Goal: Task Accomplishment & Management: Complete application form

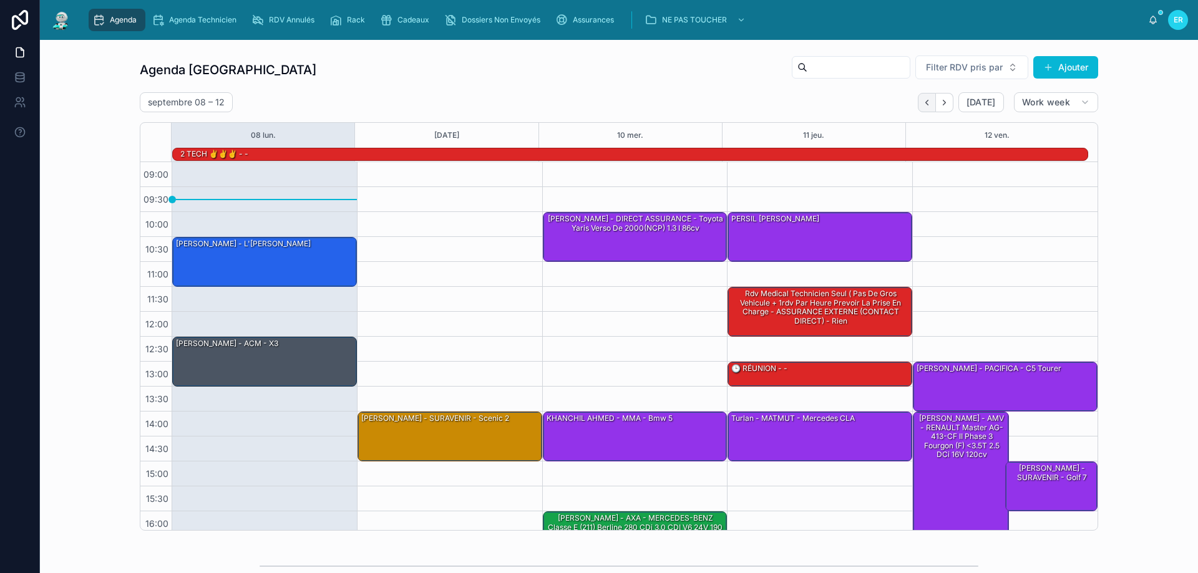
click at [924, 97] on button "Back" at bounding box center [927, 102] width 18 height 19
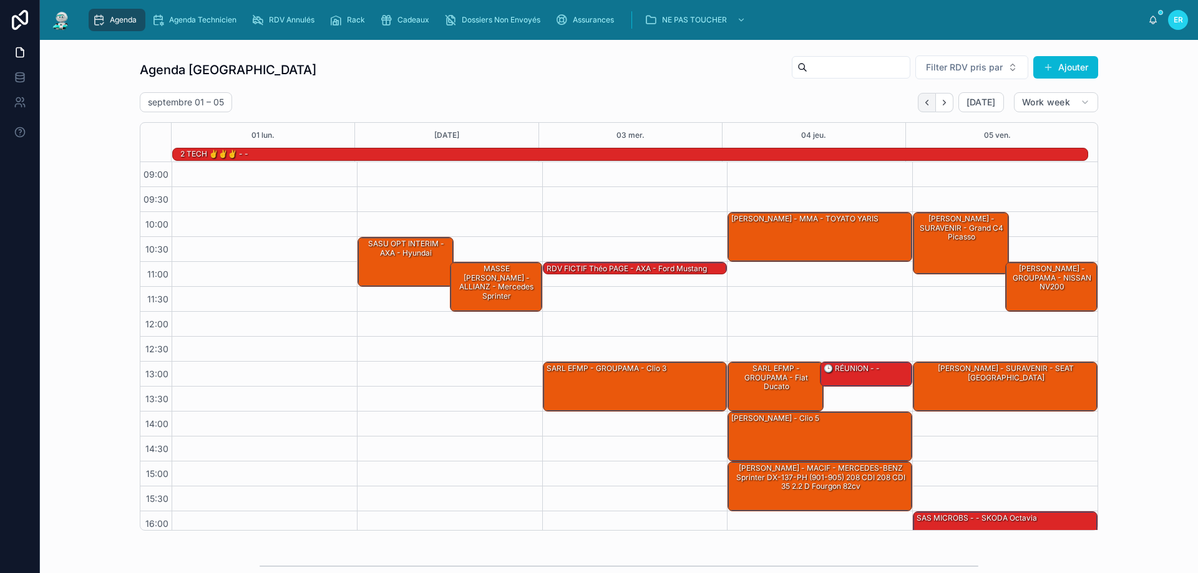
click at [922, 100] on icon "Back" at bounding box center [926, 102] width 9 height 9
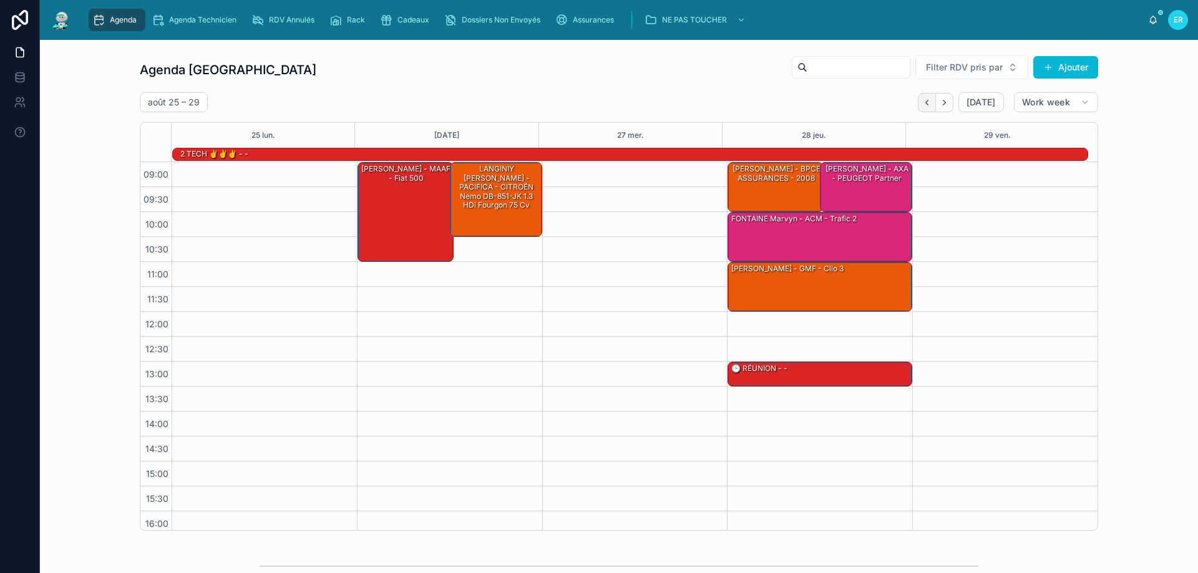
click at [918, 102] on button "Back" at bounding box center [927, 102] width 18 height 19
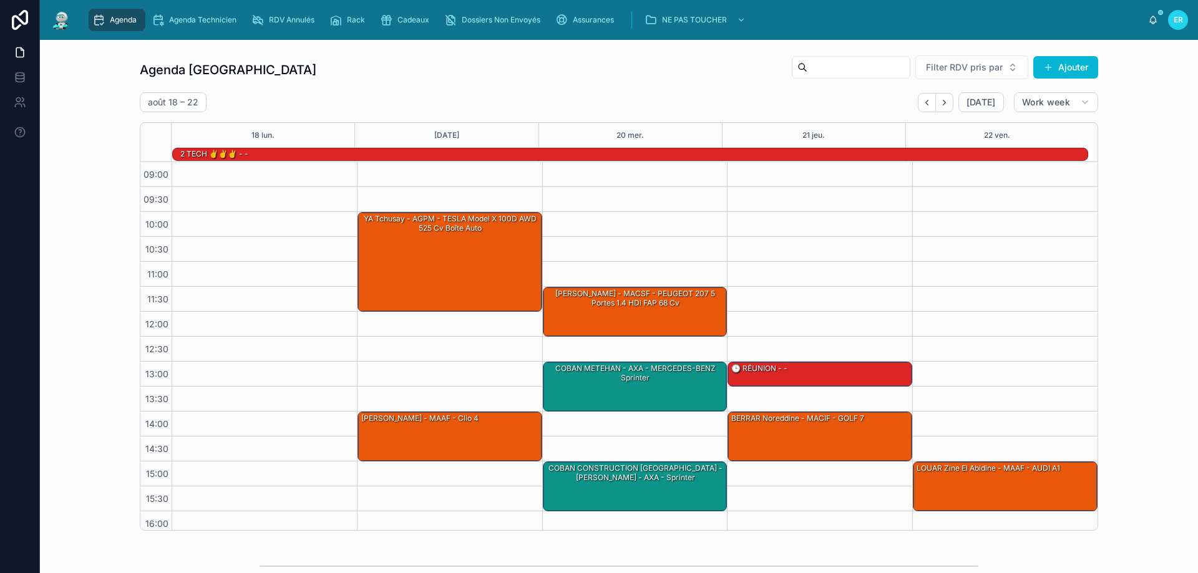
click at [918, 102] on button "Back" at bounding box center [927, 102] width 18 height 19
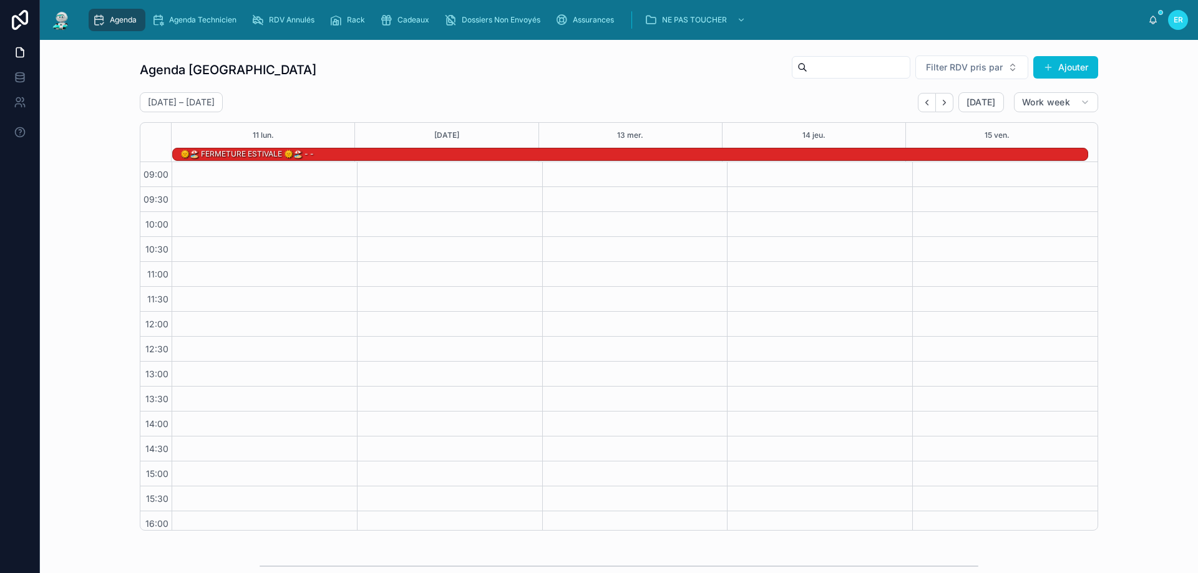
click at [918, 102] on button "Back" at bounding box center [927, 102] width 18 height 19
click at [928, 104] on icon "Back" at bounding box center [926, 102] width 9 height 9
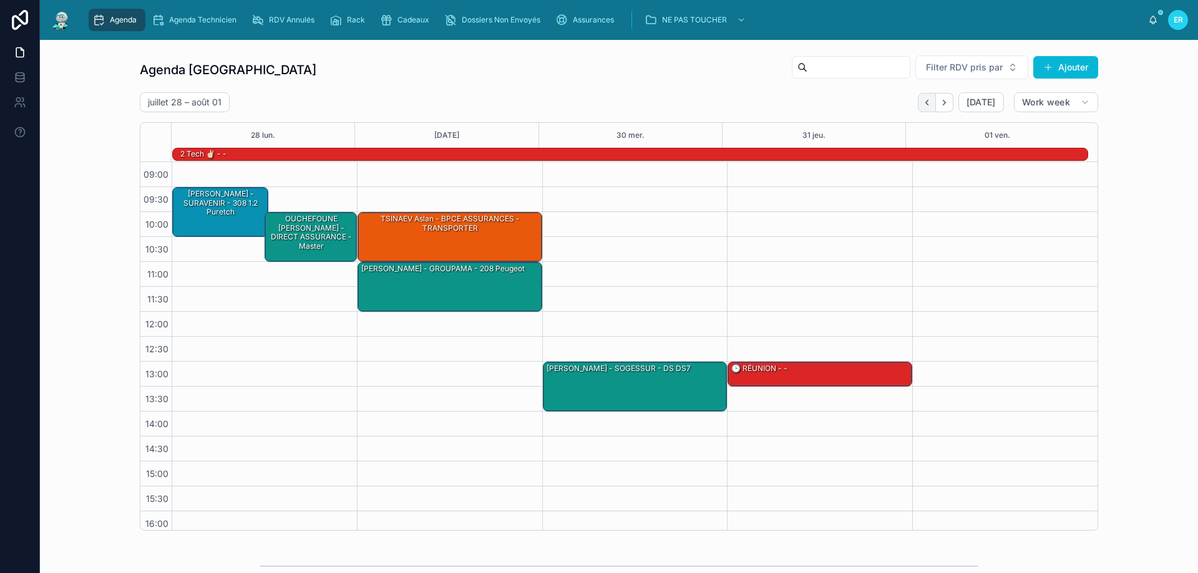
click at [925, 98] on icon "Back" at bounding box center [926, 102] width 9 height 9
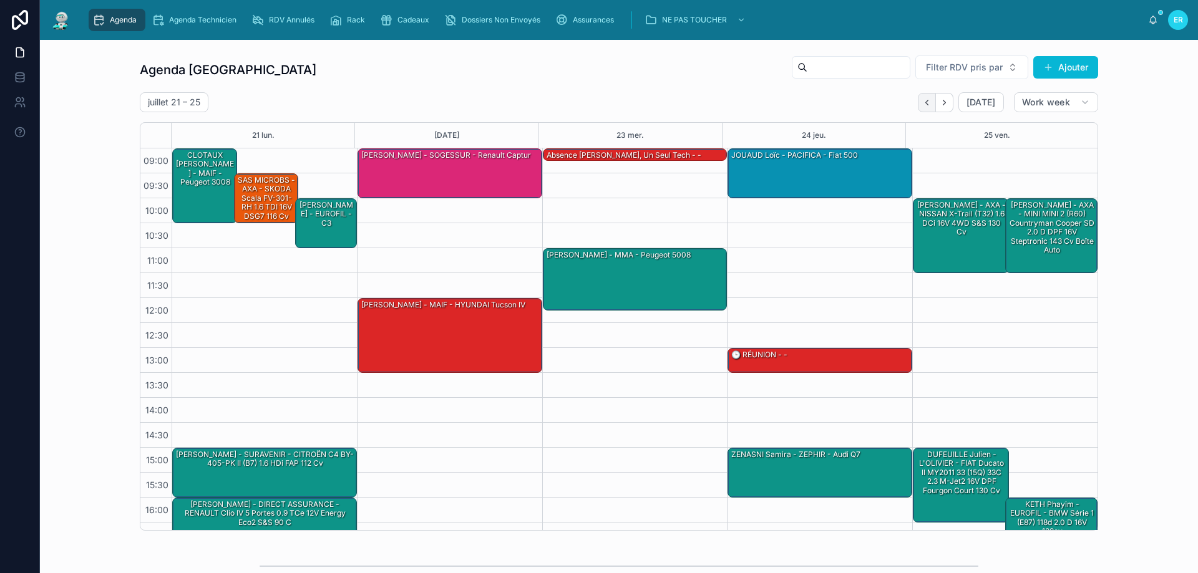
click at [925, 101] on icon "Back" at bounding box center [926, 102] width 2 height 5
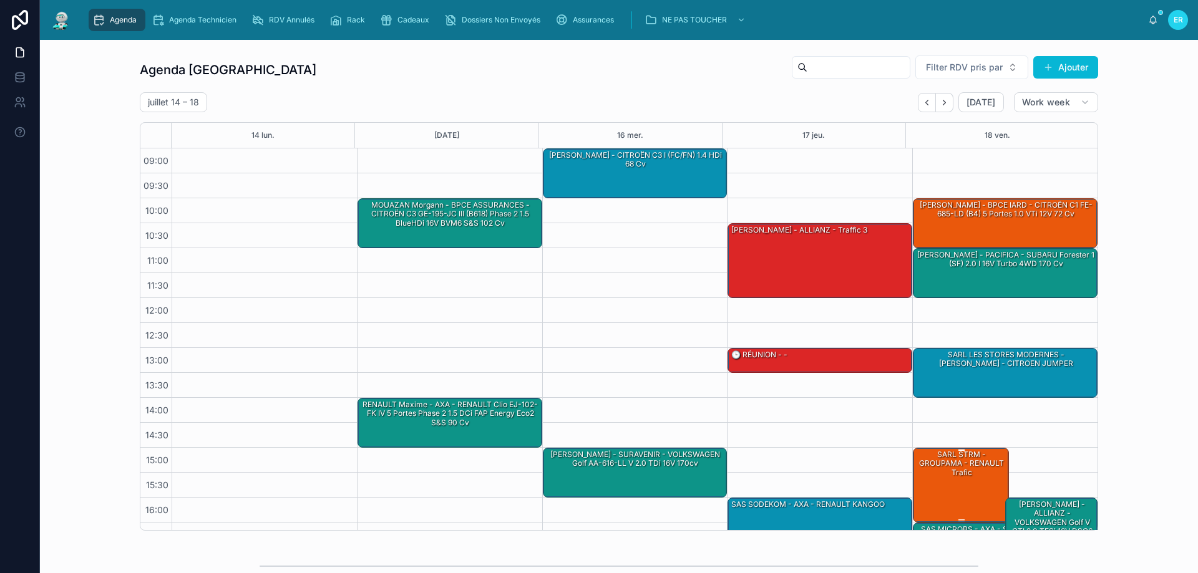
scroll to position [67, 0]
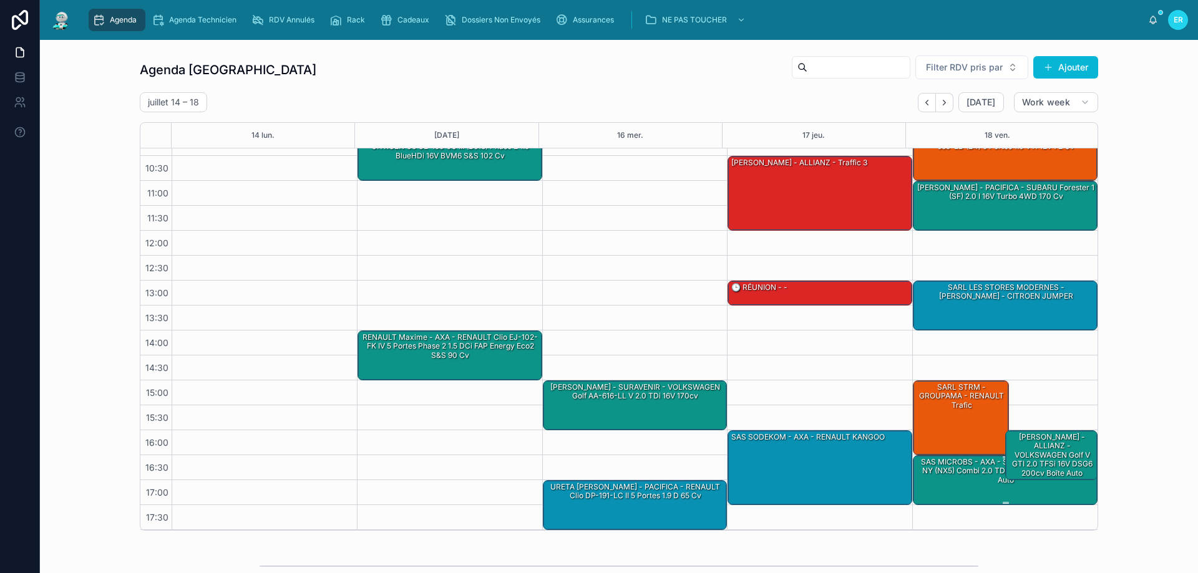
click at [933, 482] on div "SAS MICROBS - AXA - SKODA Octavia HB-765-NY (NX5) Combi 2.0 TDi 16V DSG7 150 cv…" at bounding box center [1005, 471] width 181 height 29
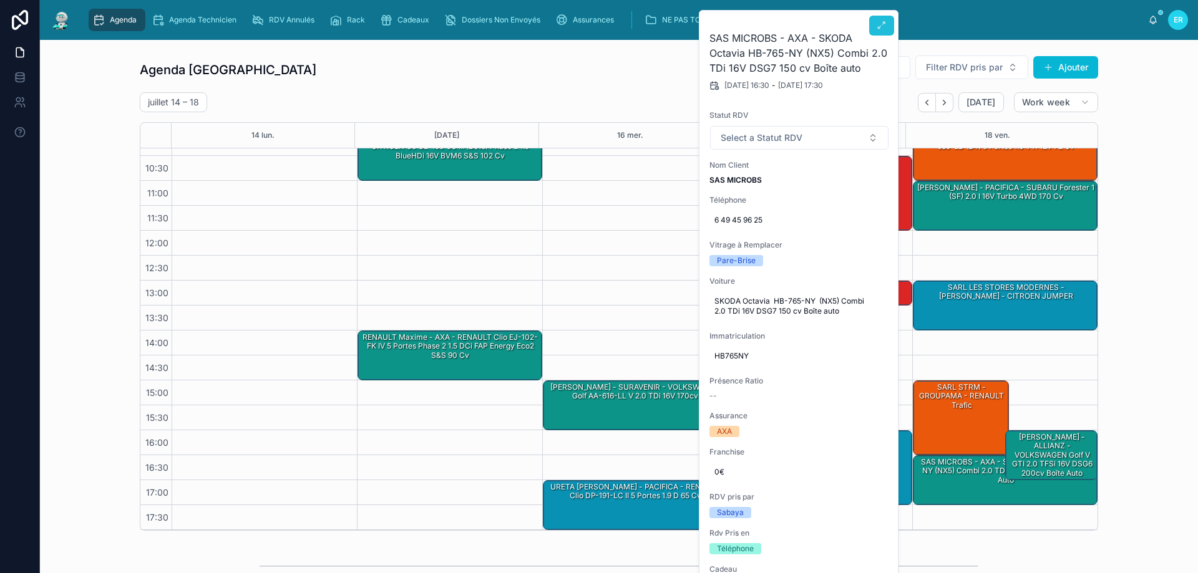
click at [883, 22] on icon at bounding box center [882, 26] width 10 height 10
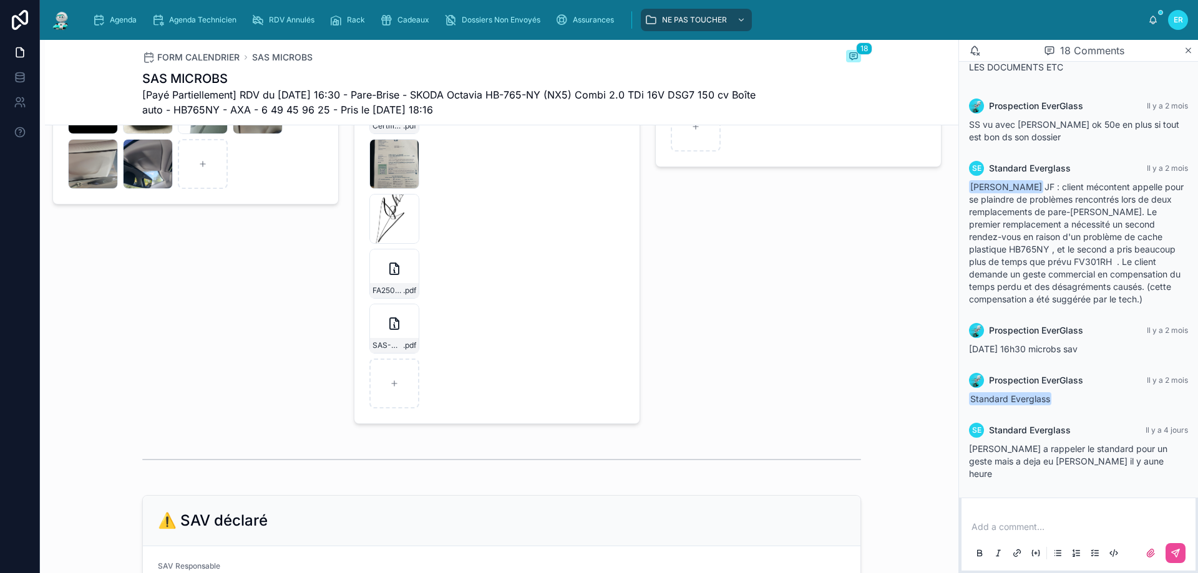
scroll to position [1997, 0]
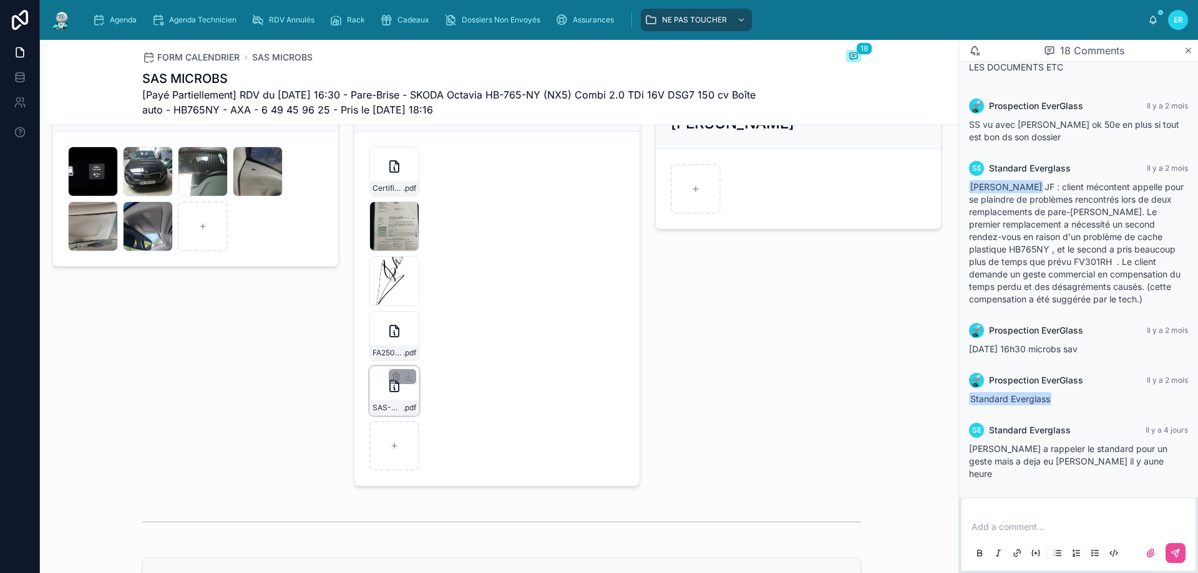
click at [399, 404] on div "SAS-MICROBS-FA2507-7183 .pdf" at bounding box center [394, 391] width 50 height 50
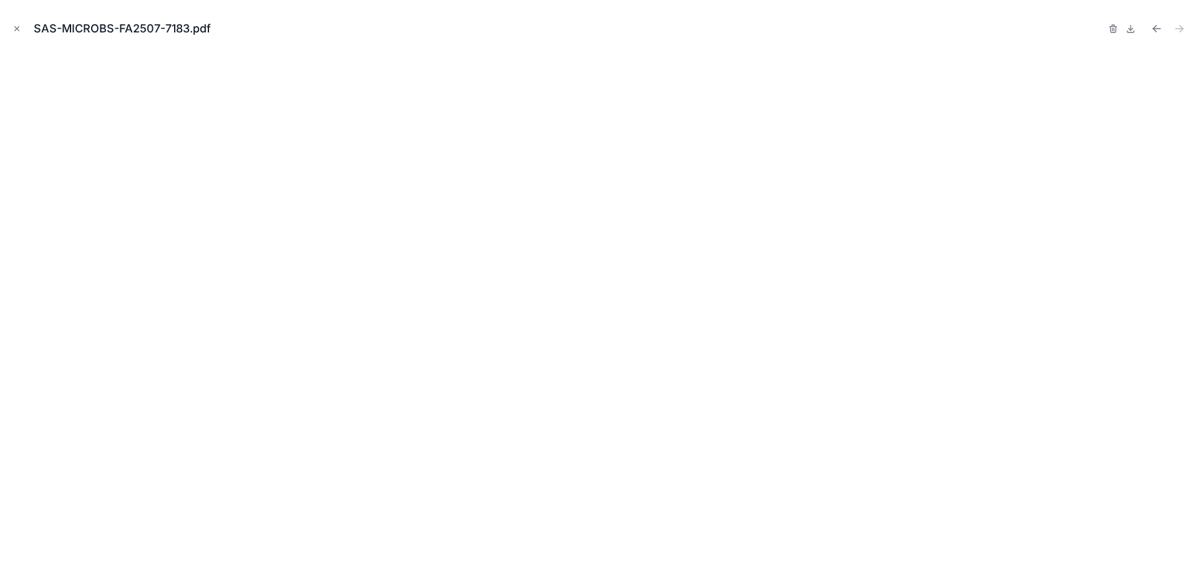
drag, startPoint x: 14, startPoint y: 29, endPoint x: 440, endPoint y: 189, distance: 455.3
click at [15, 29] on icon "Close modal" at bounding box center [16, 28] width 9 height 9
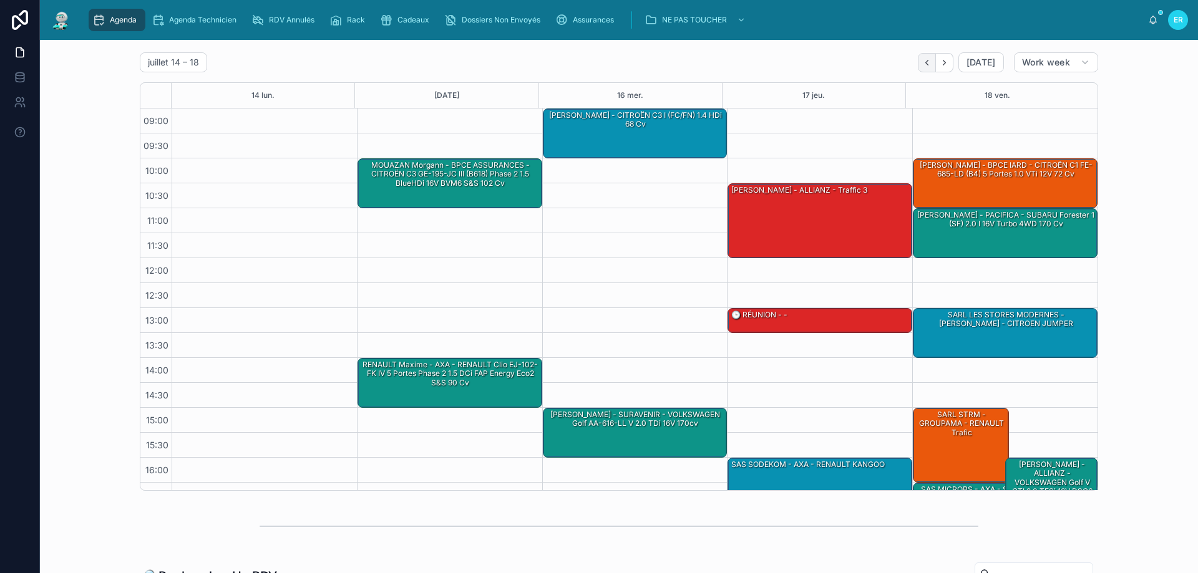
click at [918, 67] on button "Back" at bounding box center [927, 62] width 18 height 19
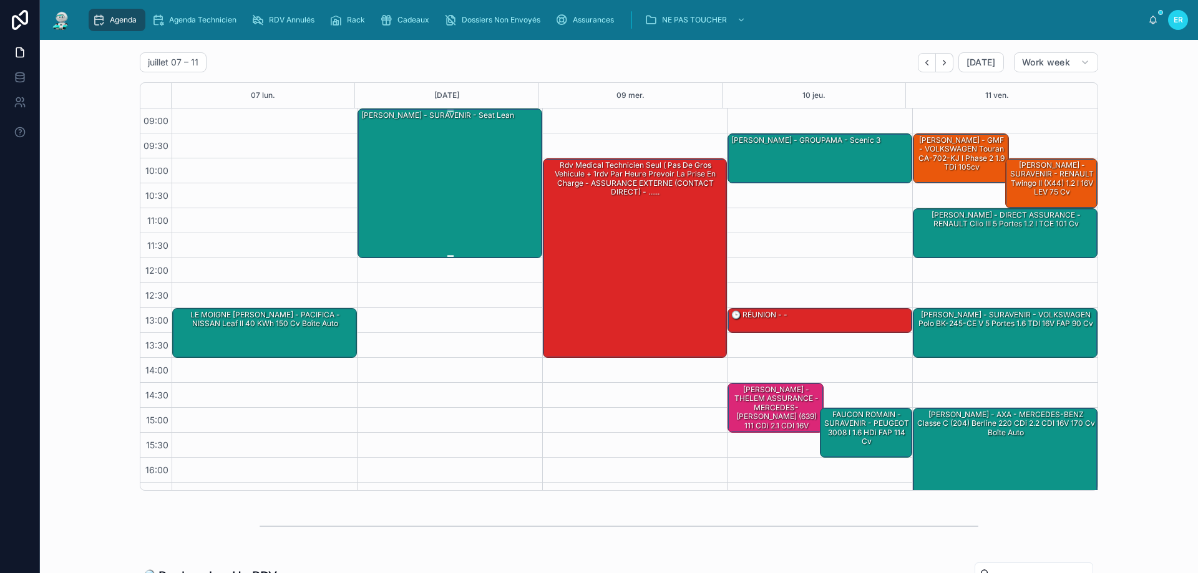
click at [442, 205] on div "LECLERCQ Simon - SURAVENIR - seat lean" at bounding box center [450, 182] width 181 height 147
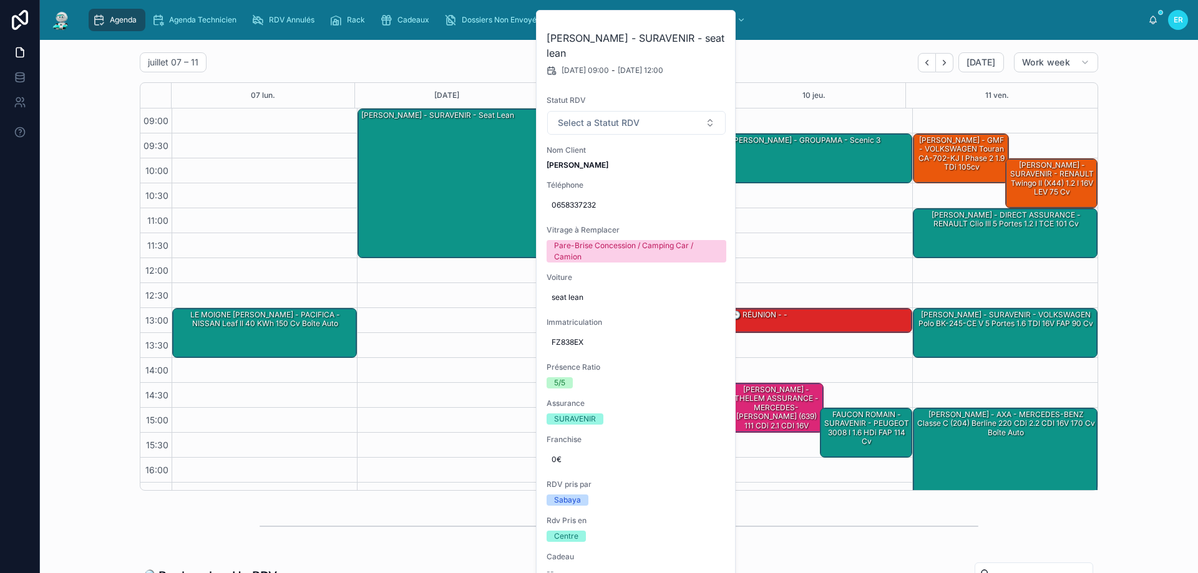
click at [448, 348] on div "09:00 – 12:00 LECLERCQ Simon - SURAVENIR - seat lean 17:00 – 18:00 LE BRETON Ke…" at bounding box center [449, 333] width 185 height 449
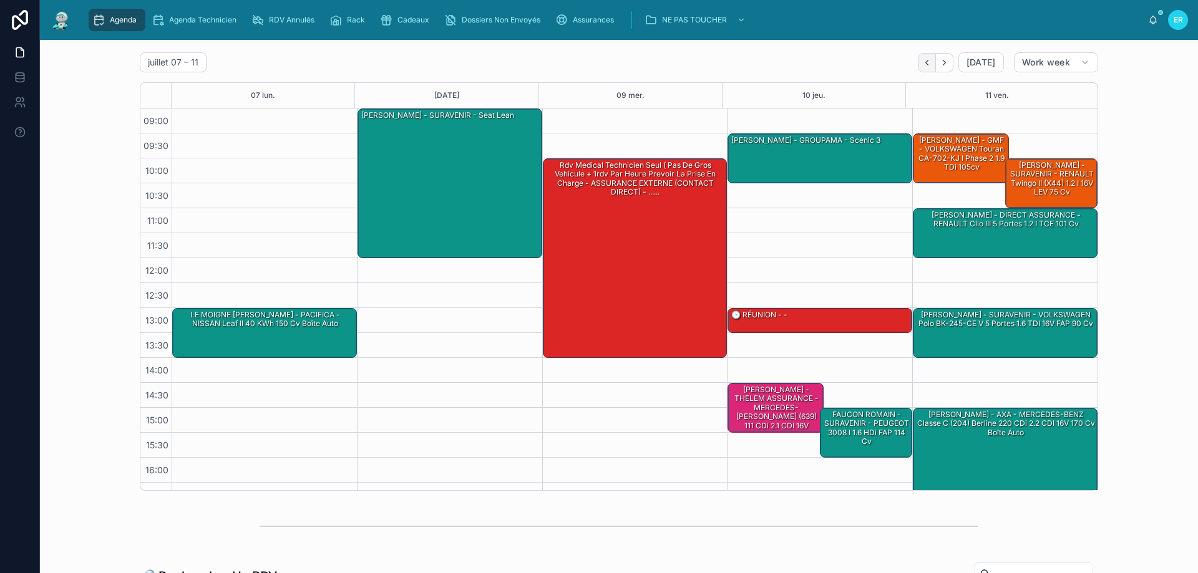
click at [922, 60] on icon "Back" at bounding box center [926, 62] width 9 height 9
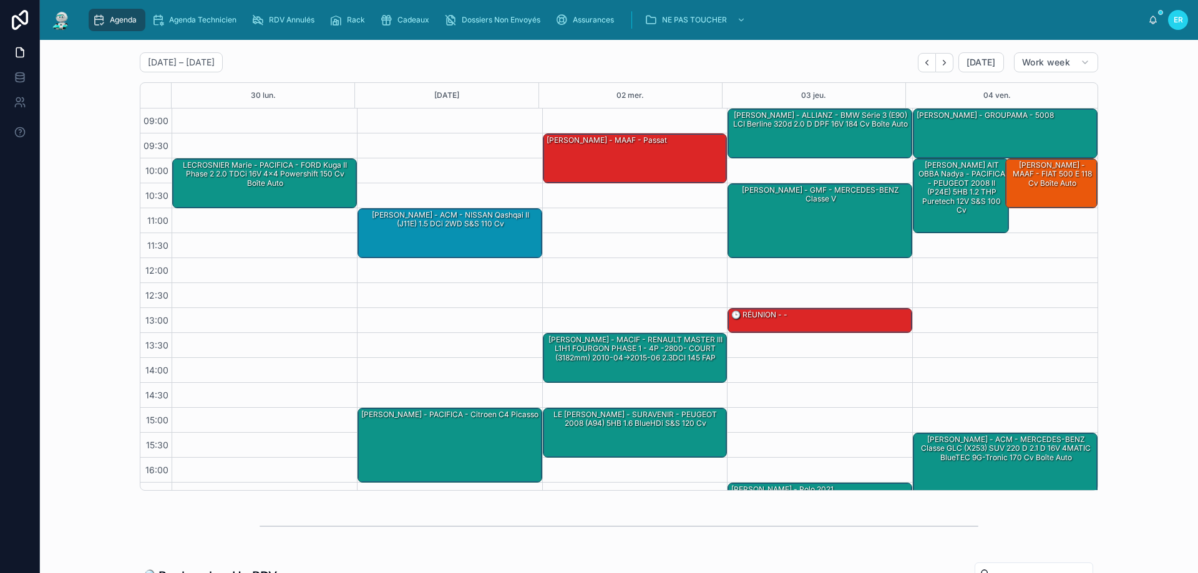
click at [942, 67] on icon "Next" at bounding box center [944, 62] width 9 height 9
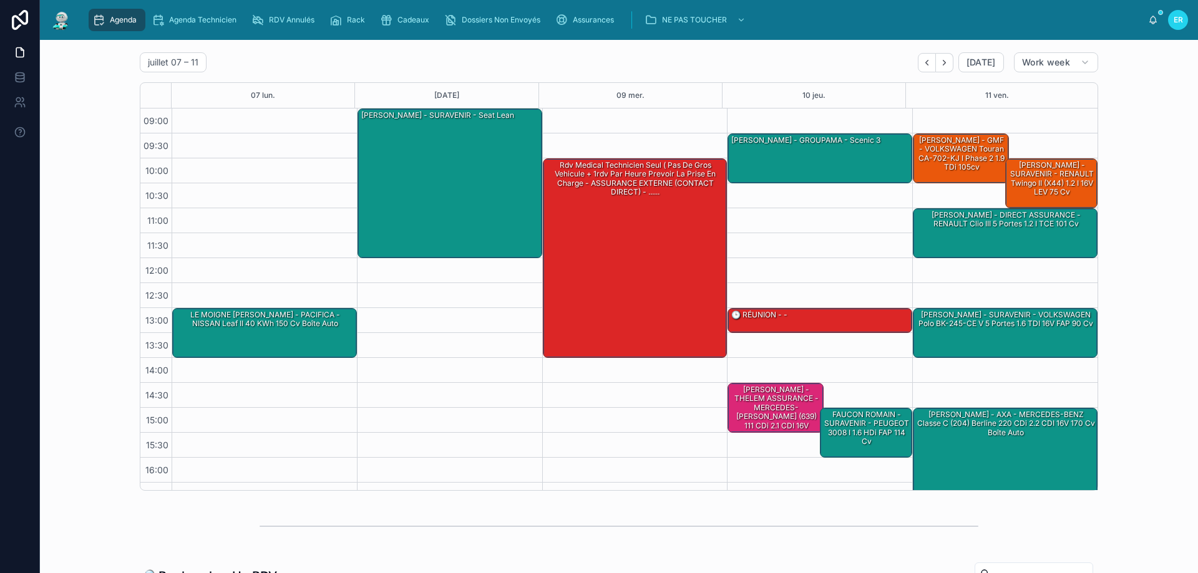
click at [942, 67] on icon "Next" at bounding box center [944, 62] width 9 height 9
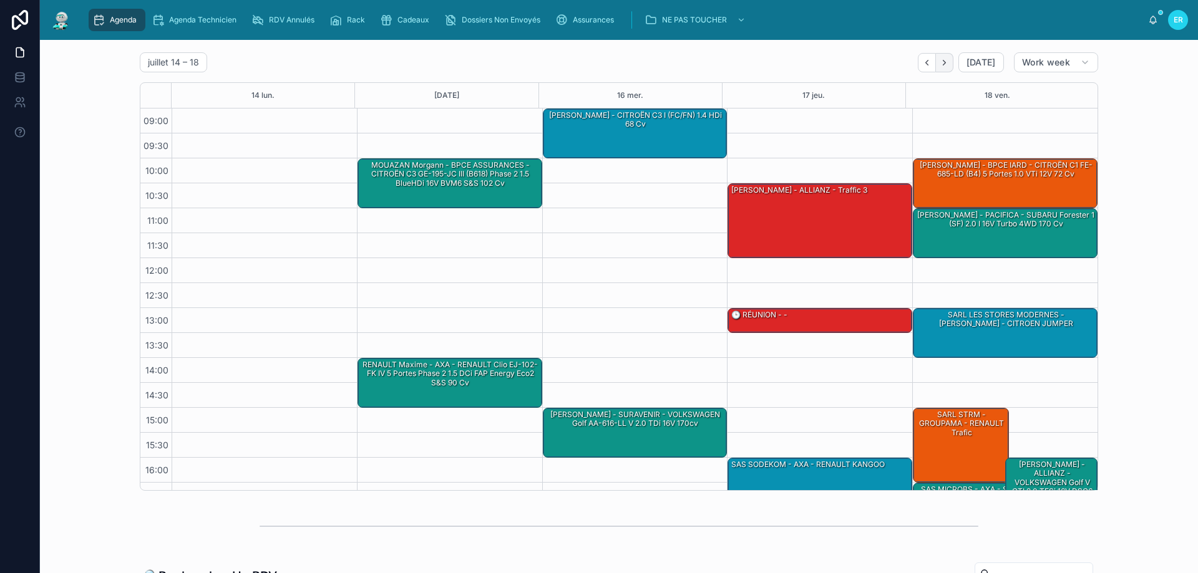
click at [940, 62] on icon "Next" at bounding box center [944, 62] width 9 height 9
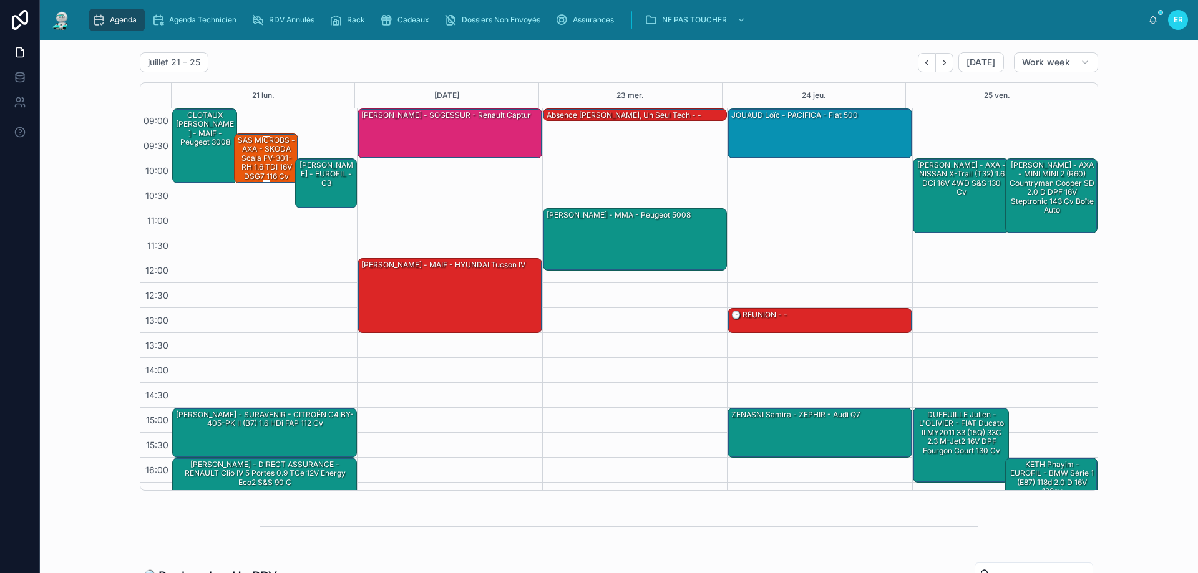
click at [261, 163] on div "SAS MICROBS - AXA - SKODA Scala FV-301-RH 1.6 TDI 16V DSG7 116 cv Boîte auto" at bounding box center [266, 163] width 61 height 56
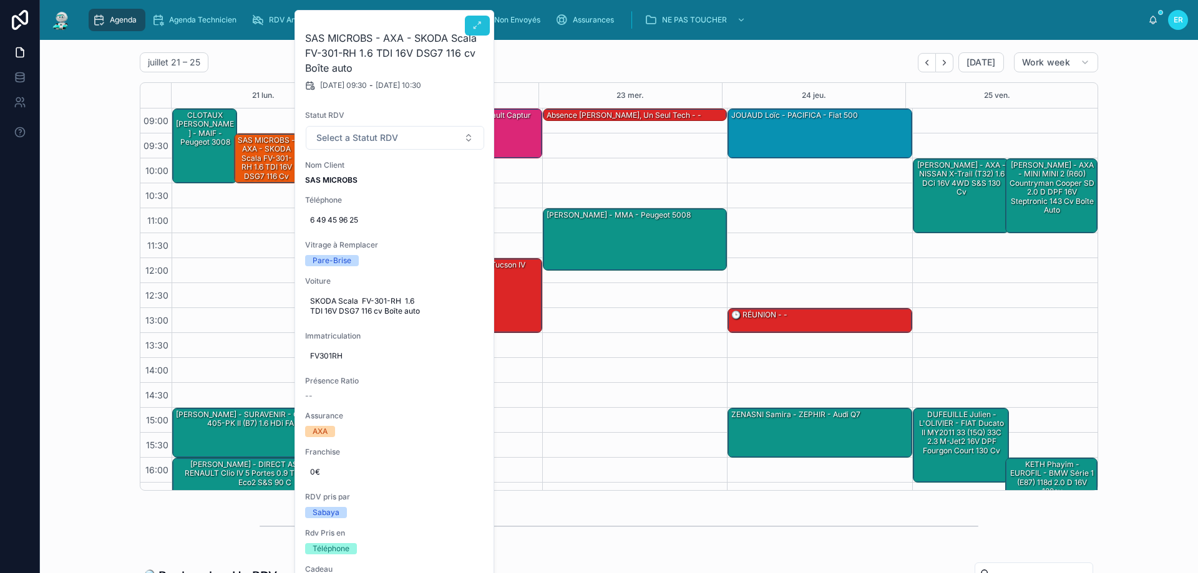
click at [483, 27] on button at bounding box center [477, 26] width 25 height 20
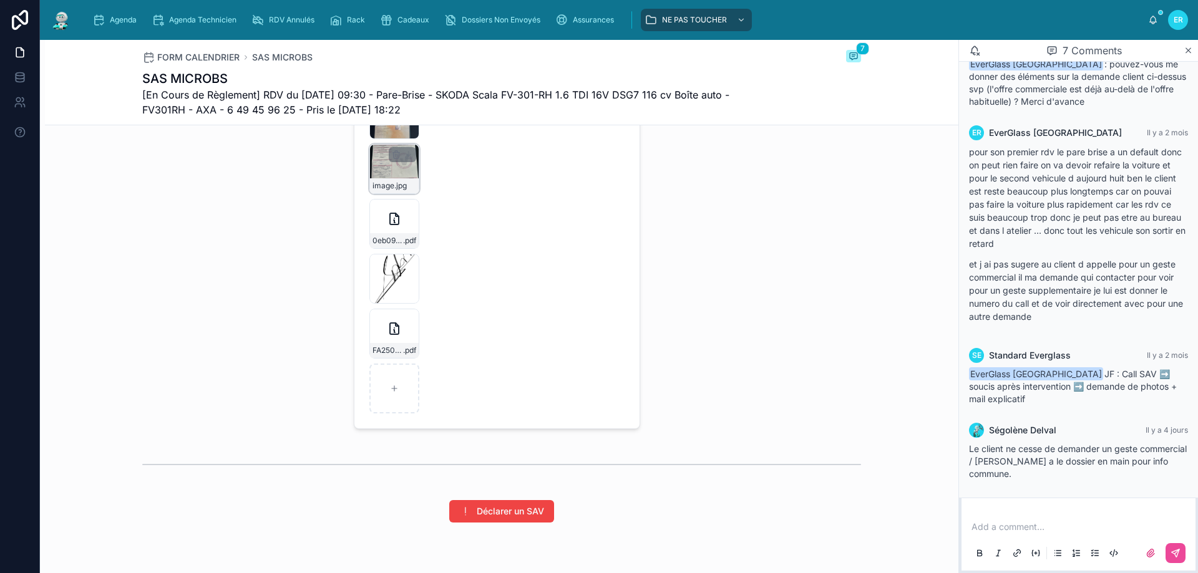
scroll to position [2059, 0]
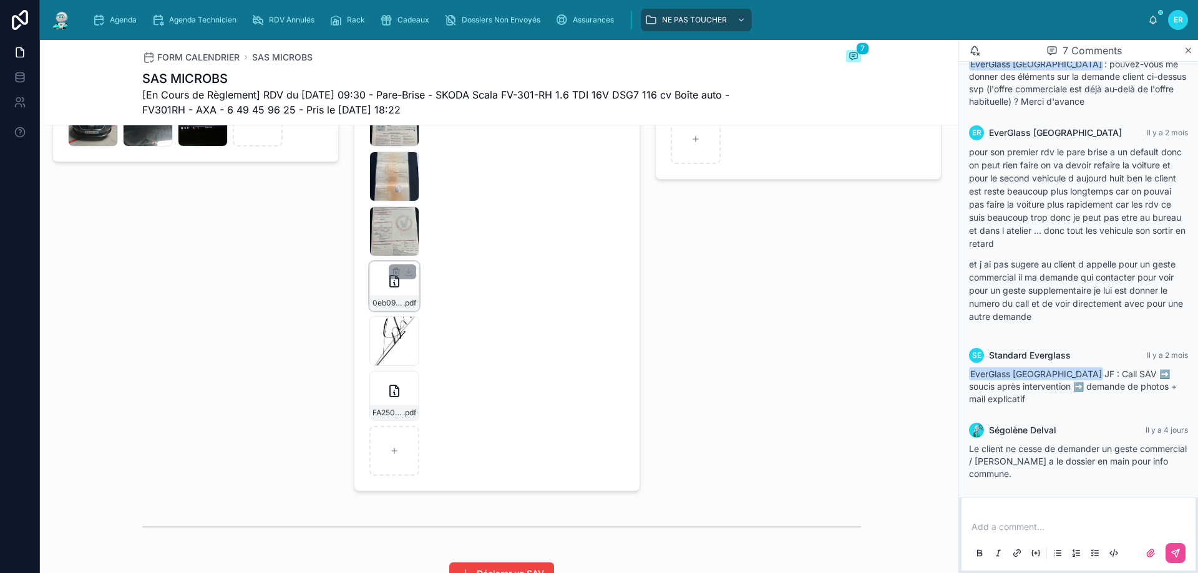
click at [394, 303] on div "0eb092ac-74d0-4373-b784-ba4164e8d766_FA2507_7195 .pdf" at bounding box center [394, 286] width 50 height 50
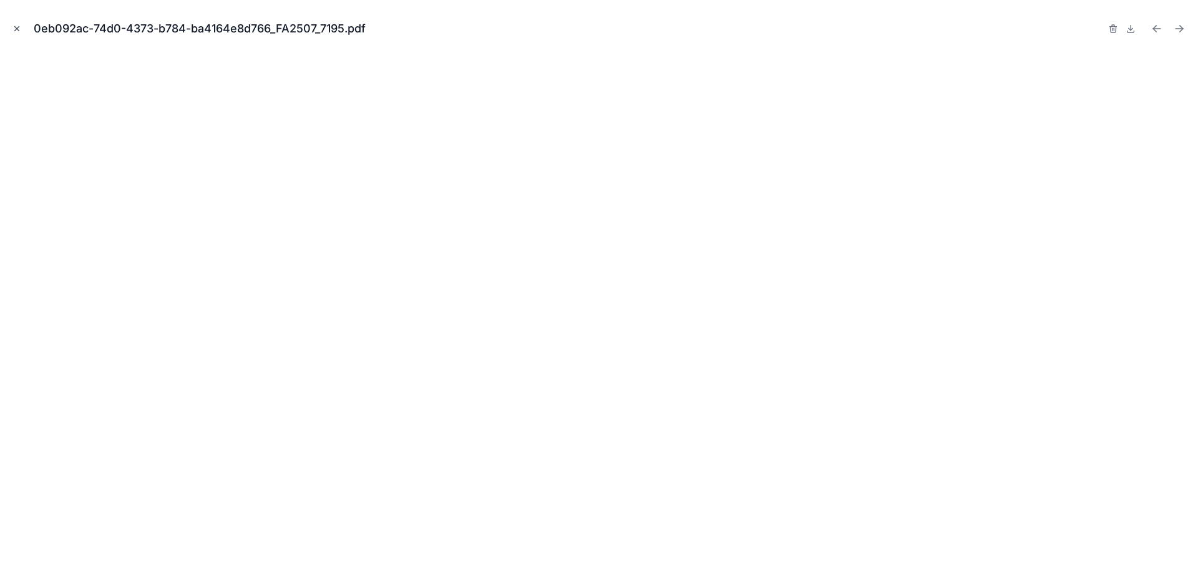
click at [16, 31] on icon "Close modal" at bounding box center [16, 28] width 9 height 9
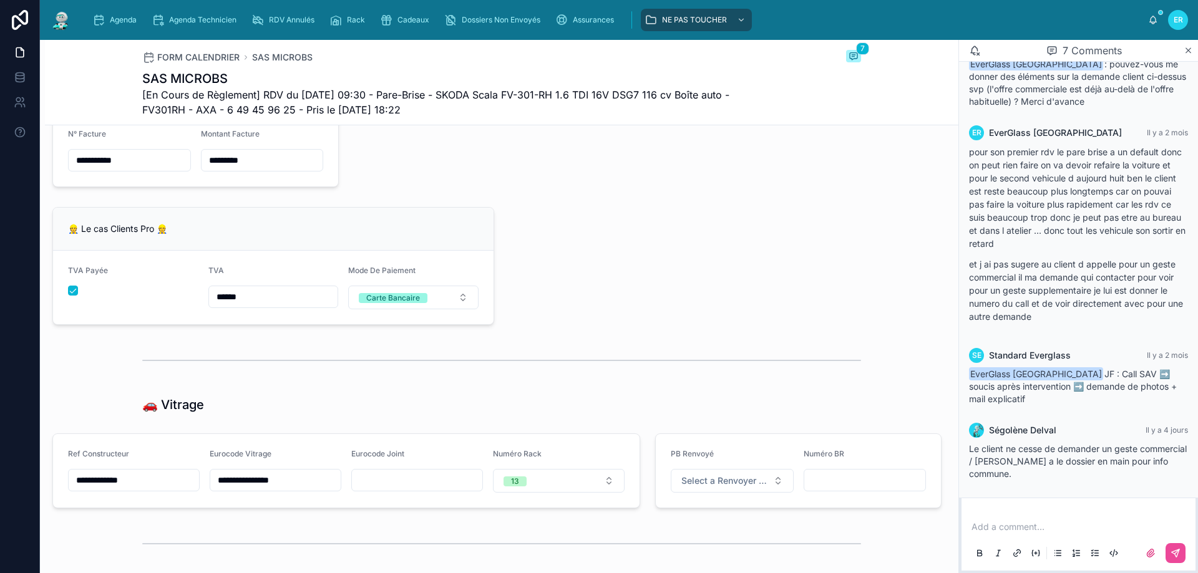
scroll to position [1497, 0]
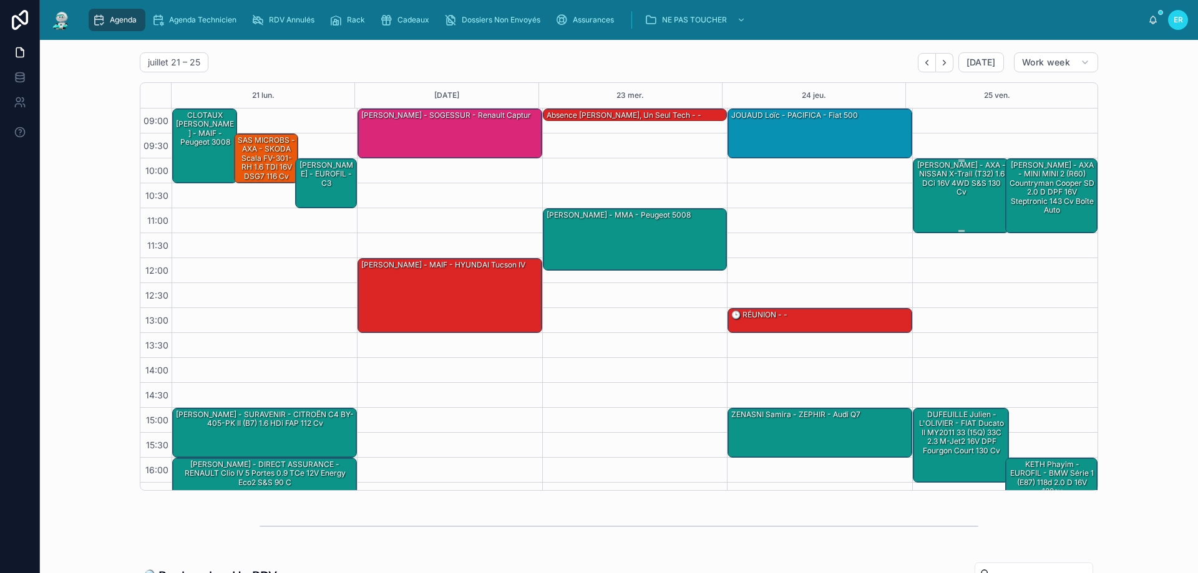
click at [951, 198] on div "HODIN David - AXA - NISSAN X-Trail (T32) 1.6 dCi 16V 4WD S&S 130 cv" at bounding box center [961, 179] width 92 height 40
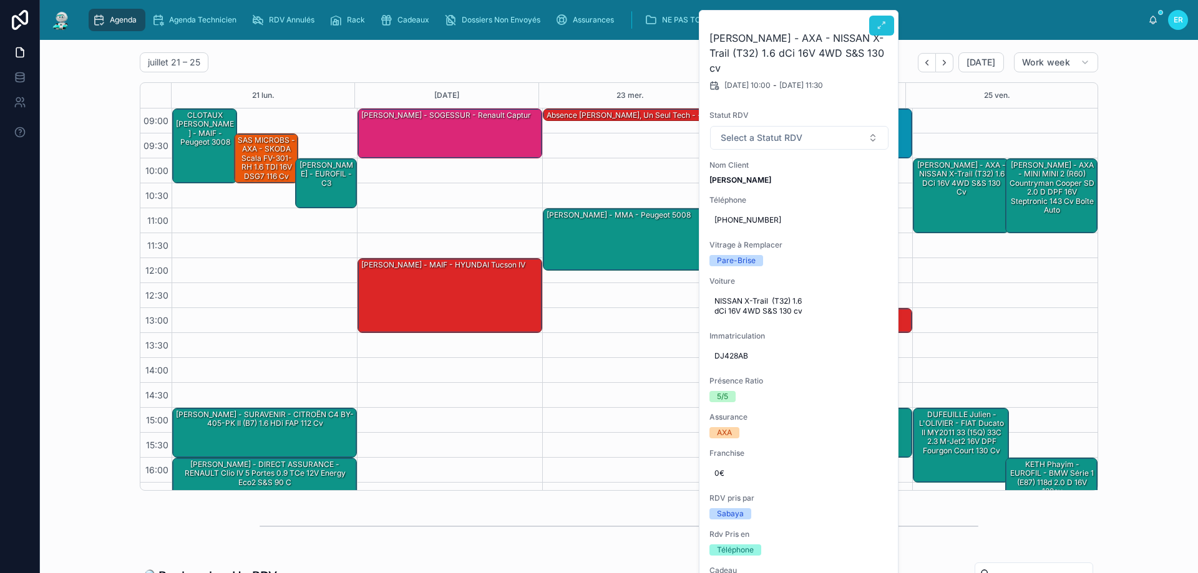
click at [881, 24] on icon at bounding box center [882, 26] width 10 height 10
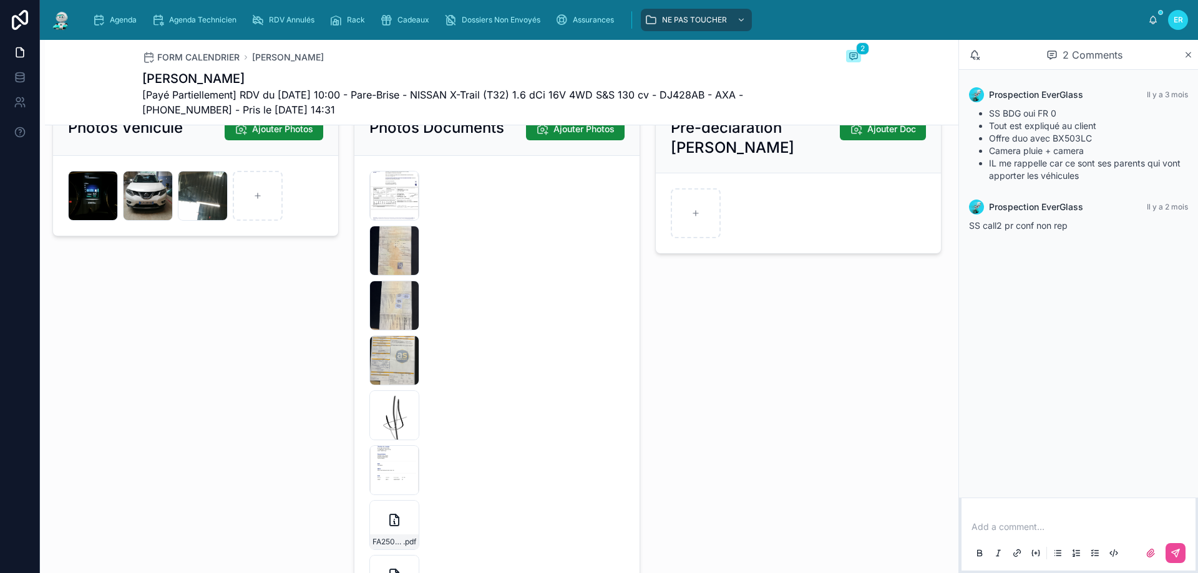
scroll to position [1997, 0]
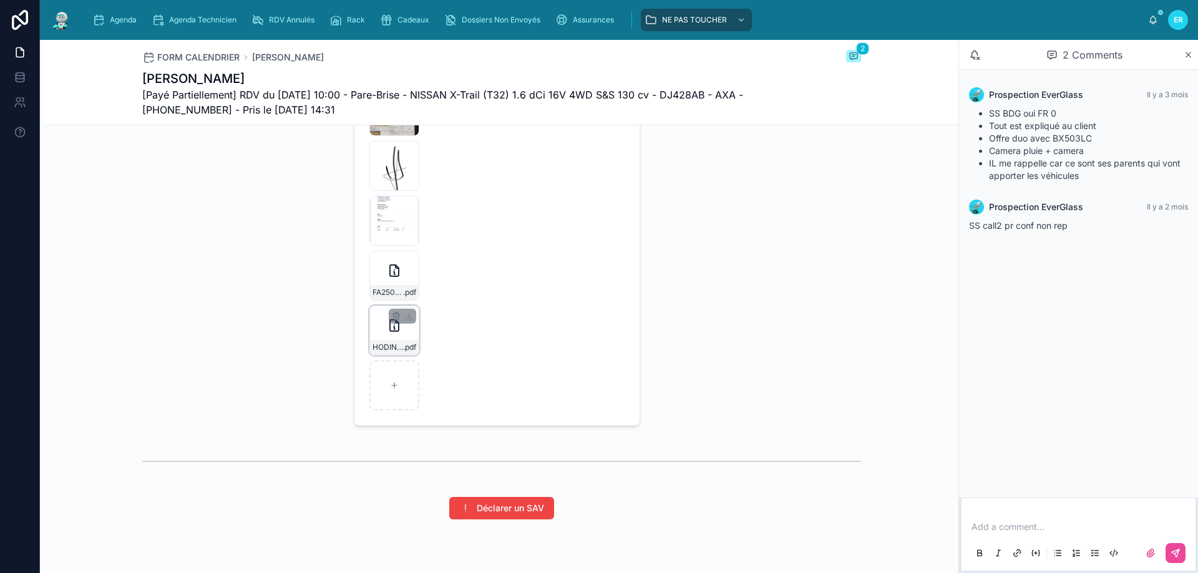
click at [409, 343] on div "HODIN-DAVID-FA2507-7265 .pdf" at bounding box center [394, 331] width 50 height 50
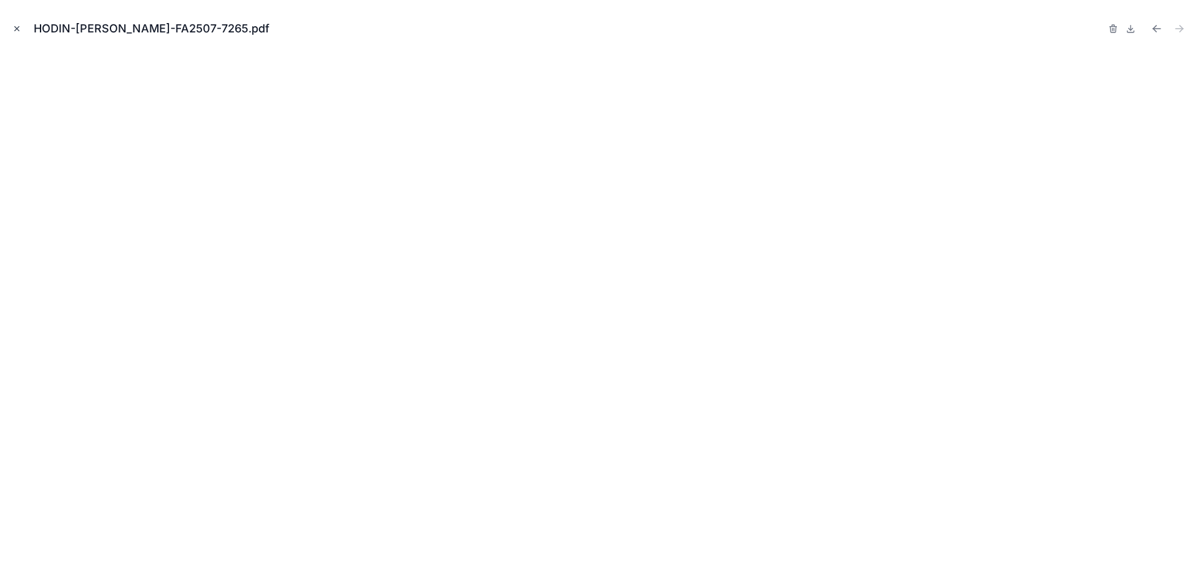
click at [16, 27] on icon "Close modal" at bounding box center [16, 28] width 9 height 9
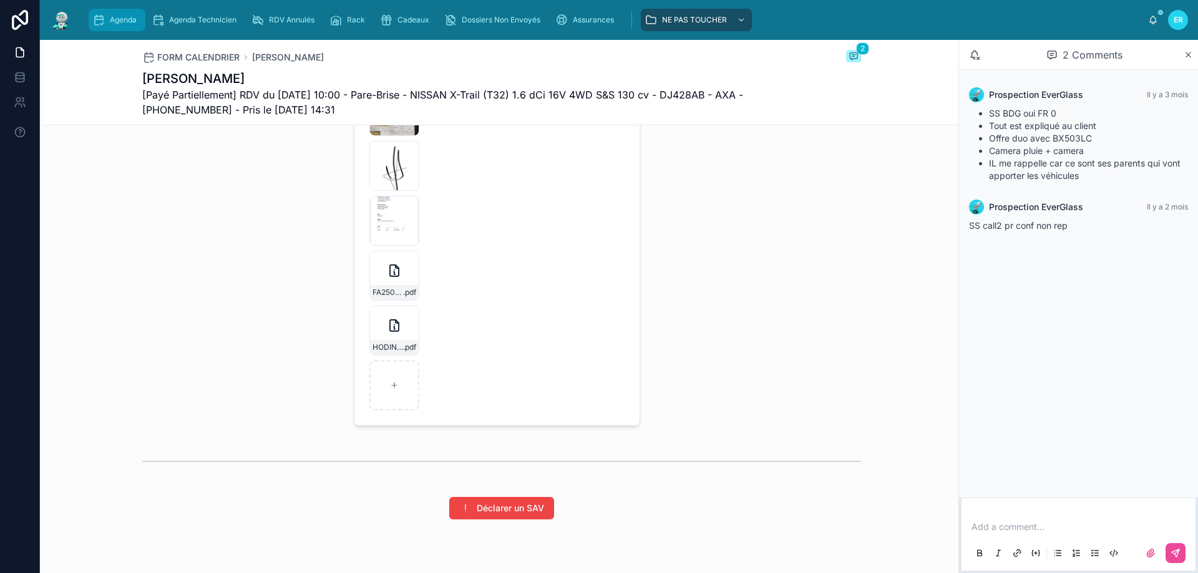
click at [119, 24] on span "Agenda" at bounding box center [123, 20] width 27 height 10
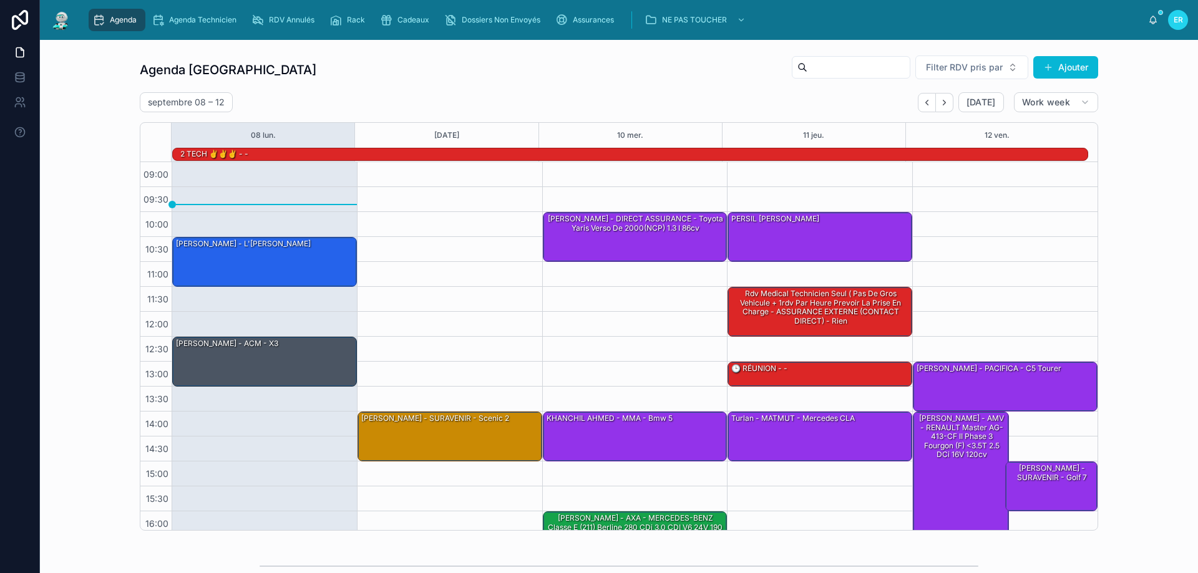
scroll to position [82, 0]
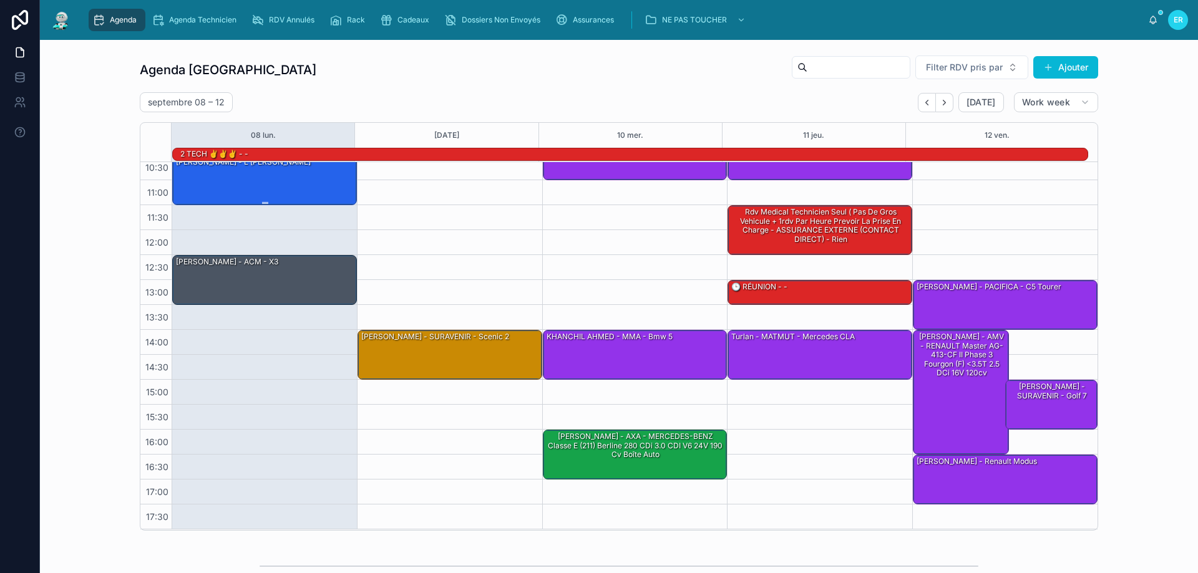
click at [232, 189] on div "[PERSON_NAME] - L'[PERSON_NAME]" at bounding box center [265, 179] width 181 height 47
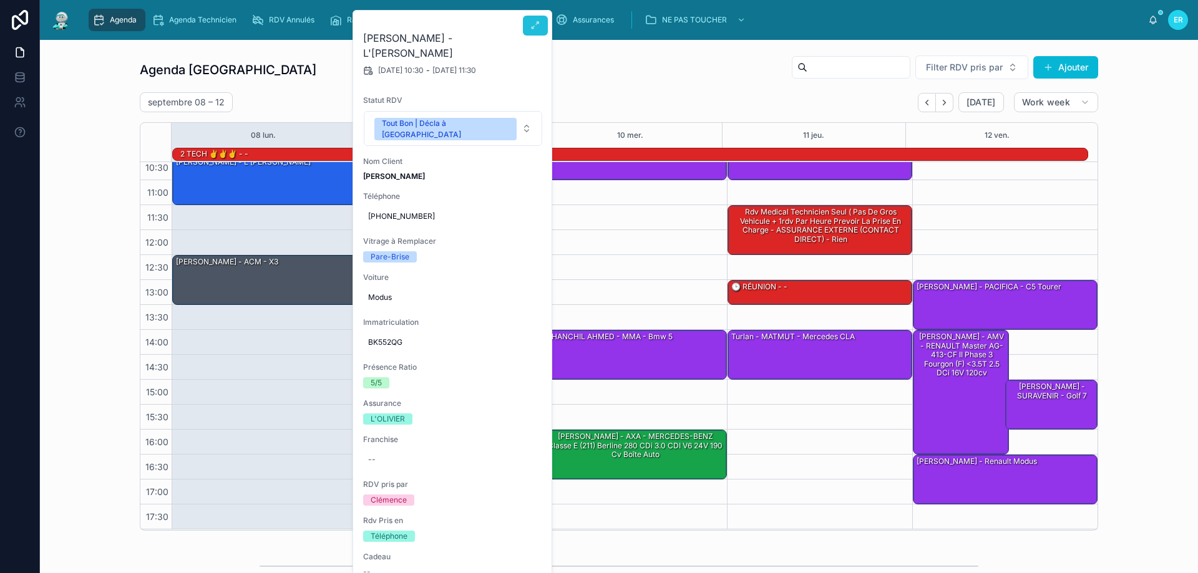
click at [540, 31] on button at bounding box center [535, 26] width 25 height 20
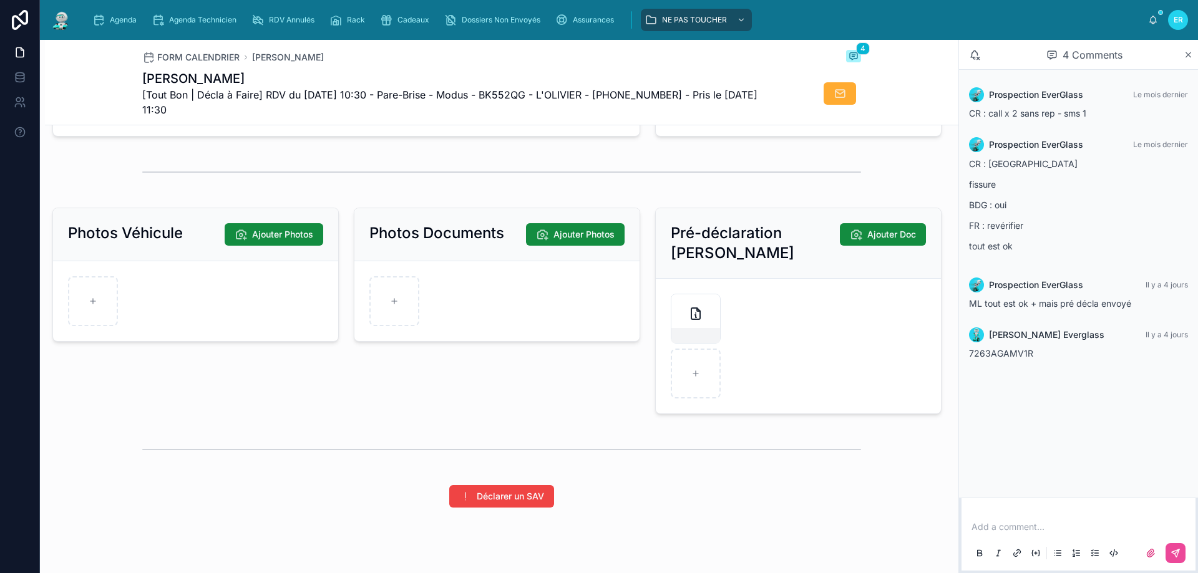
scroll to position [1653, 0]
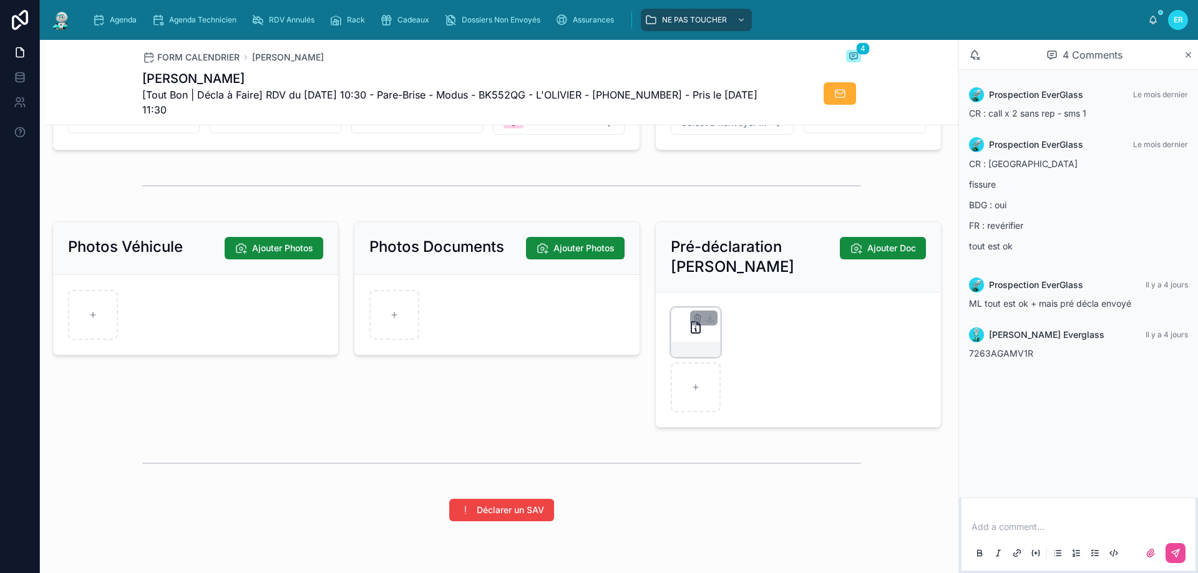
click at [693, 349] on div at bounding box center [696, 333] width 50 height 50
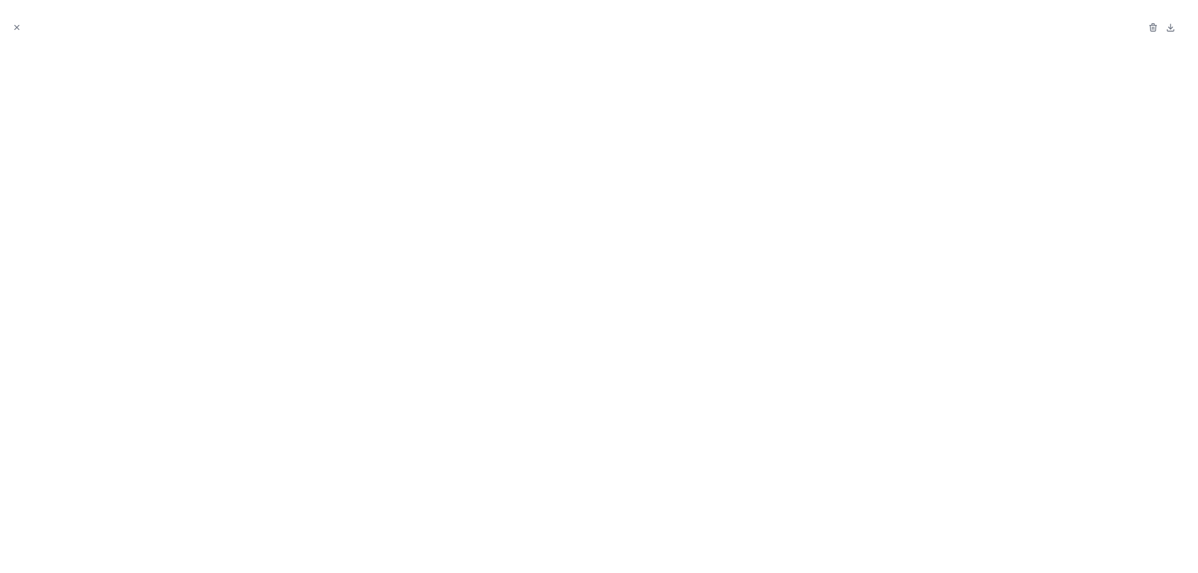
drag, startPoint x: 15, startPoint y: 28, endPoint x: 116, endPoint y: 59, distance: 105.8
click at [16, 27] on icon "Close modal" at bounding box center [16, 27] width 9 height 9
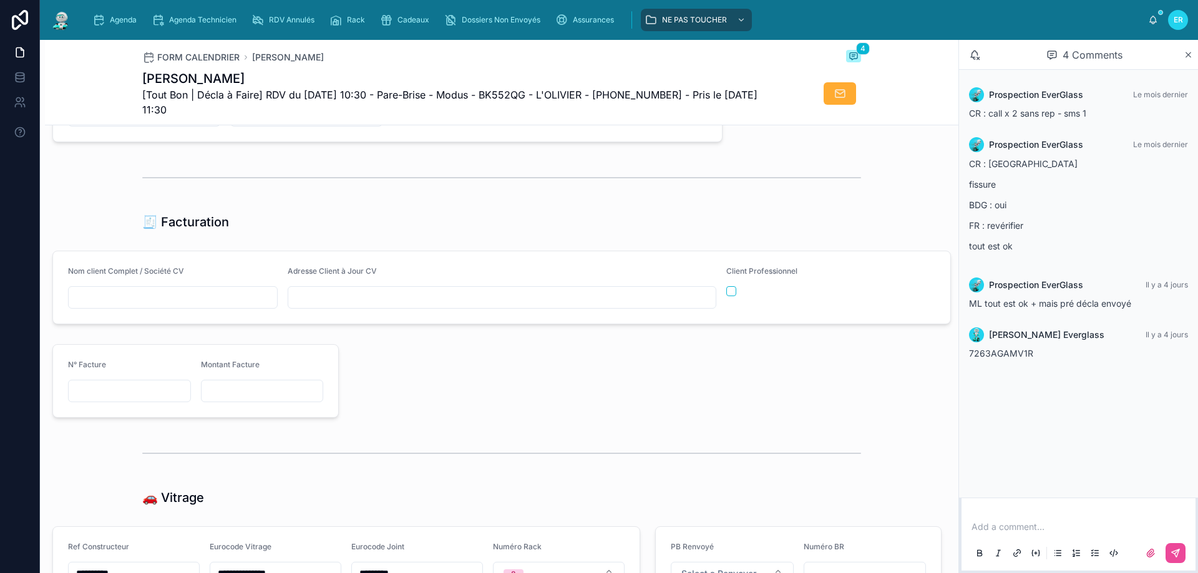
scroll to position [1216, 0]
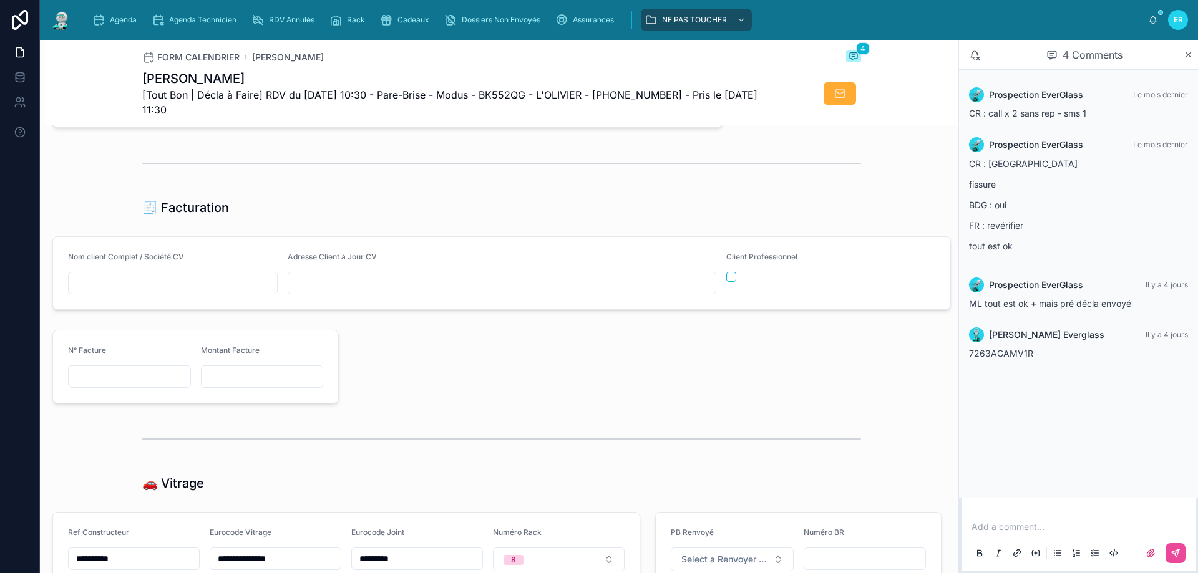
paste input "**********"
type input "**********"
click at [435, 331] on div "**********" at bounding box center [501, -1] width 913 height 2151
paste input "**********"
type input "**********"
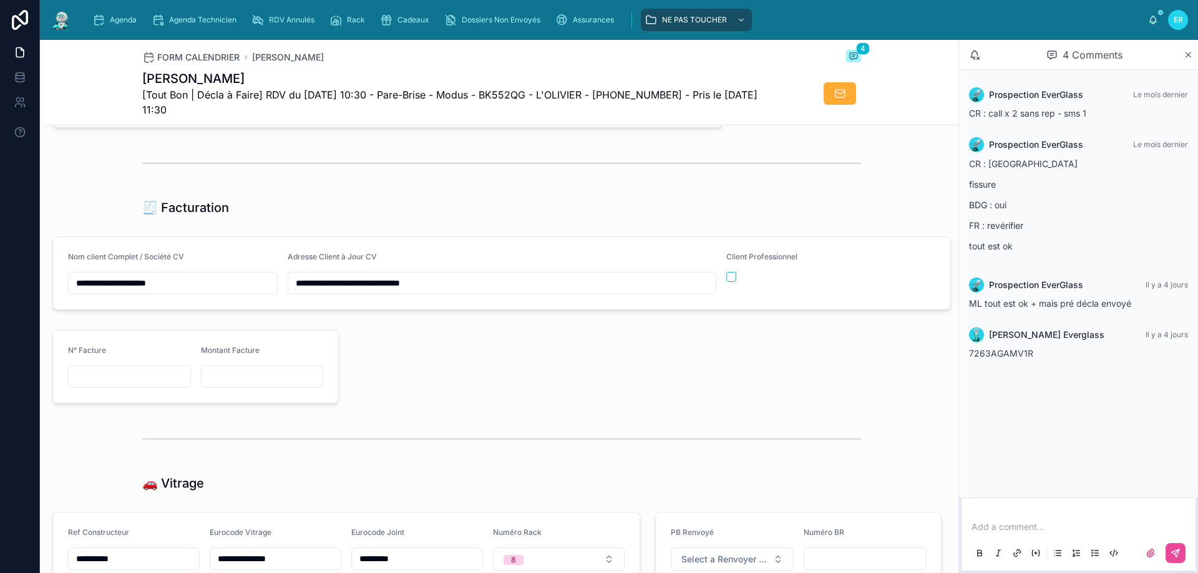
click at [367, 359] on div at bounding box center [647, 367] width 603 height 84
click at [477, 364] on div at bounding box center [647, 367] width 603 height 84
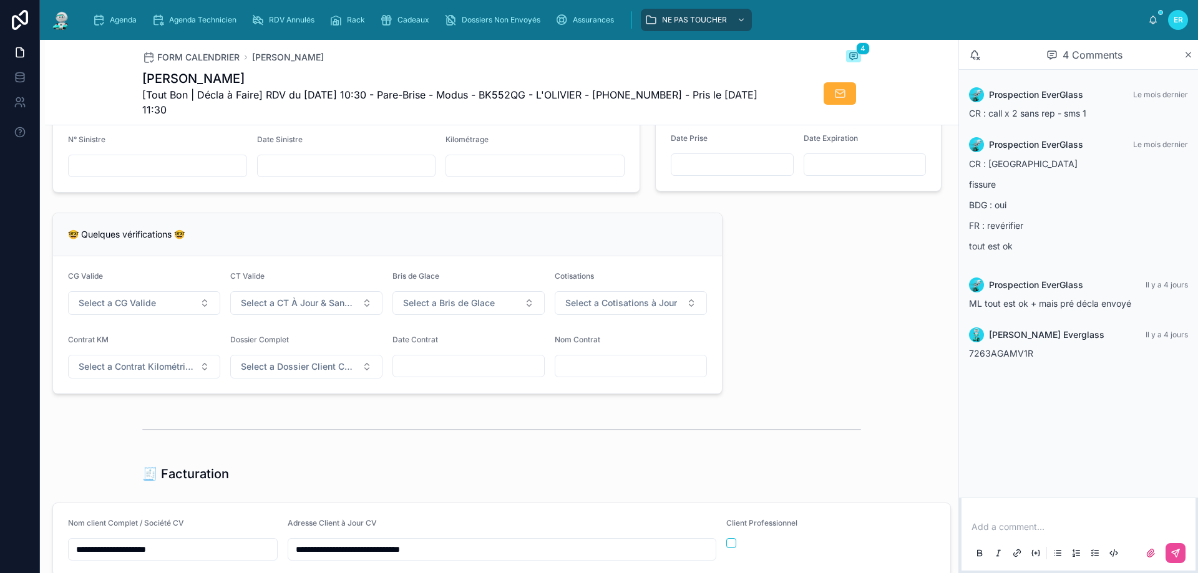
scroll to position [966, 0]
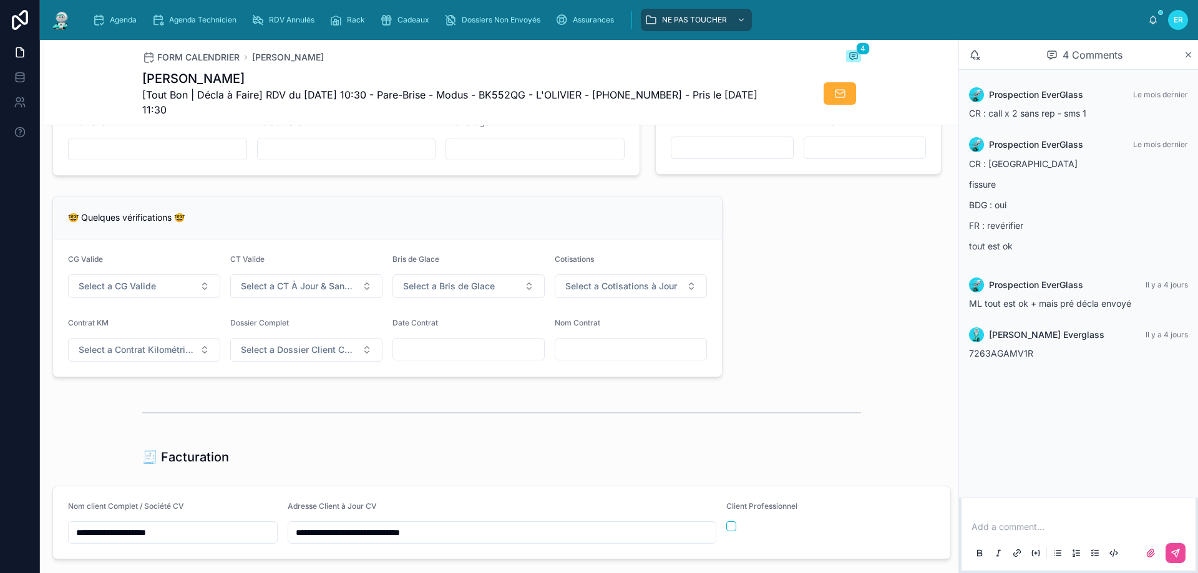
paste input "**********"
type input "**********"
click at [629, 409] on div at bounding box center [501, 412] width 719 height 31
paste input "**********"
type input "**********"
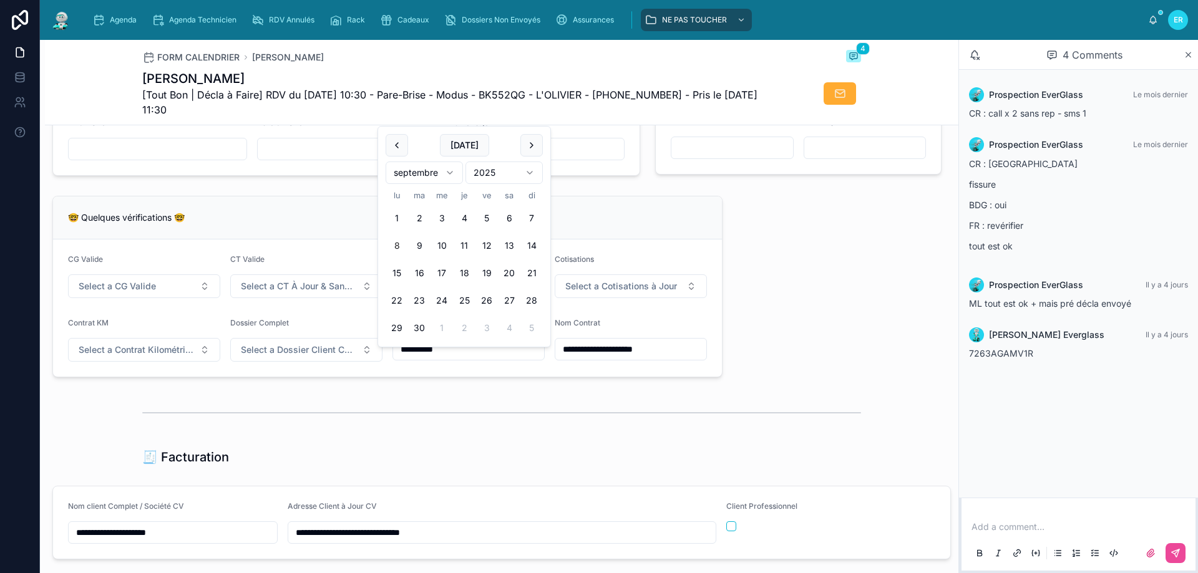
click at [567, 449] on div "**********" at bounding box center [501, 249] width 913 height 2151
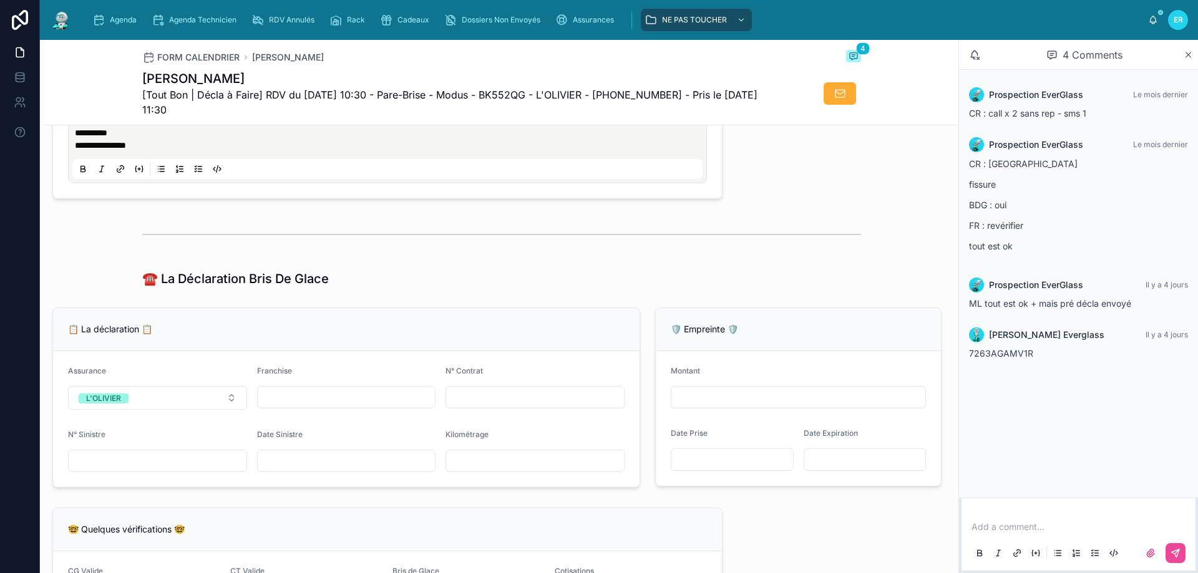
scroll to position [717, 0]
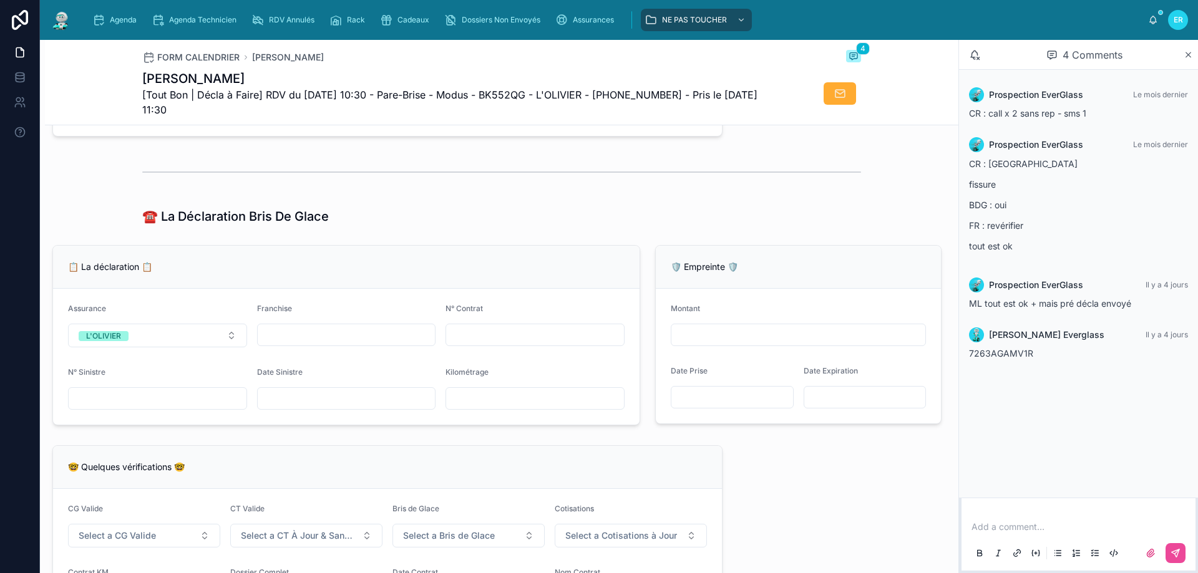
paste input "**********"
click at [458, 344] on input "**********" at bounding box center [535, 334] width 178 height 17
type input "**********"
click at [360, 470] on div "🤓 Quelques vérifications 🤓" at bounding box center [387, 467] width 669 height 43
click at [684, 188] on div at bounding box center [501, 172] width 719 height 31
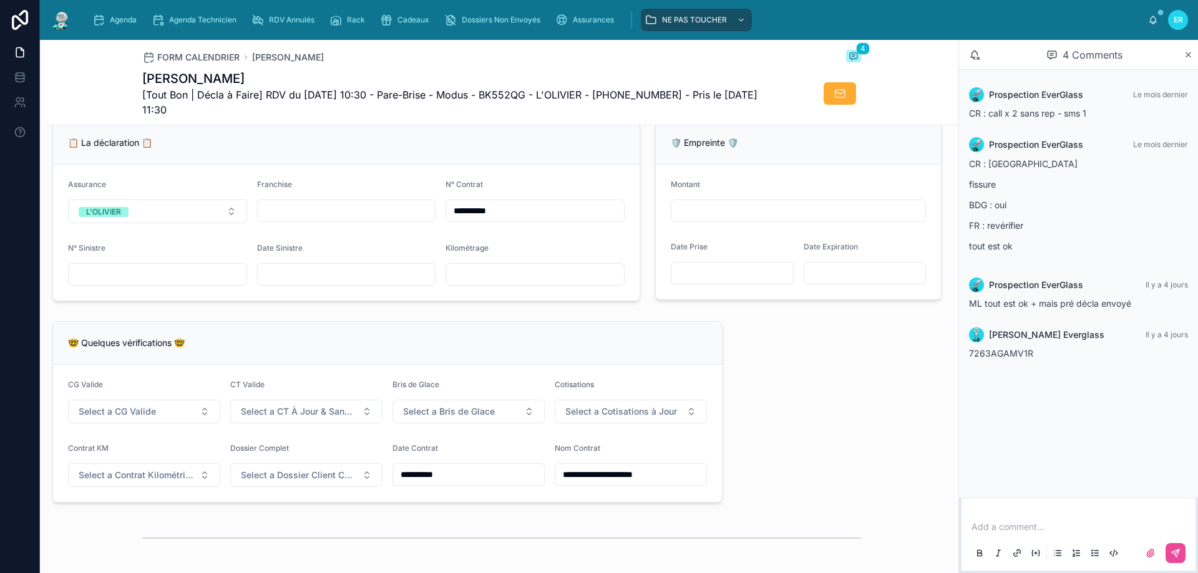
scroll to position [842, 0]
click at [203, 419] on button "Select a CG Valide" at bounding box center [144, 411] width 152 height 24
drag, startPoint x: 105, startPoint y: 469, endPoint x: 243, endPoint y: 422, distance: 145.0
click at [104, 470] on div "✅ Oui" at bounding box center [92, 470] width 23 height 10
click at [298, 412] on button "Select a CT À Jour & Sans BDG" at bounding box center [306, 411] width 152 height 24
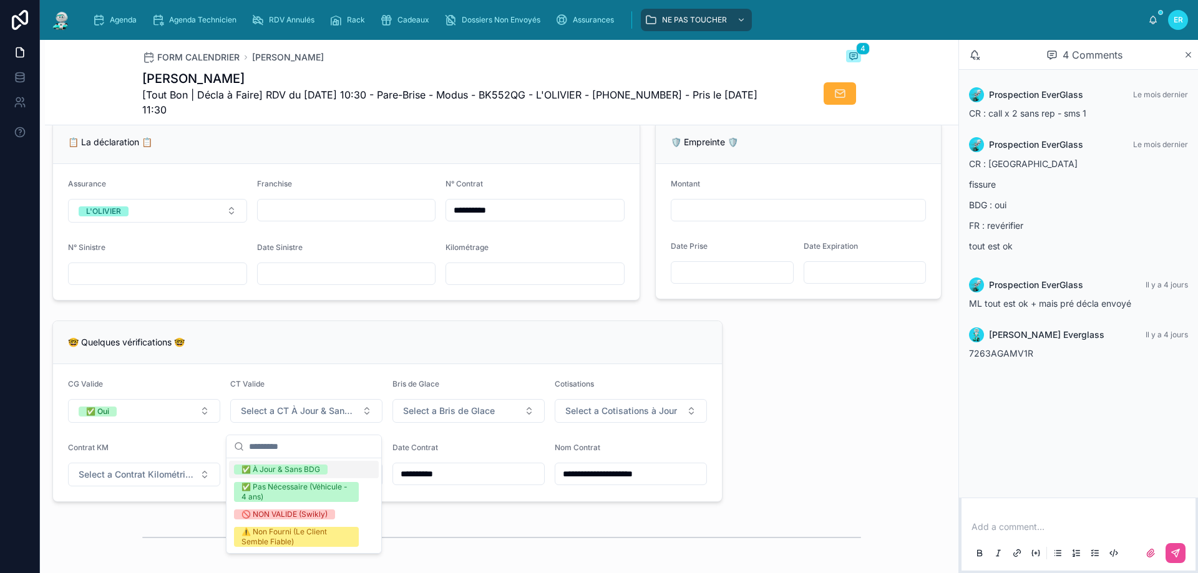
click at [849, 414] on div "**********" at bounding box center [501, 374] width 913 height 2151
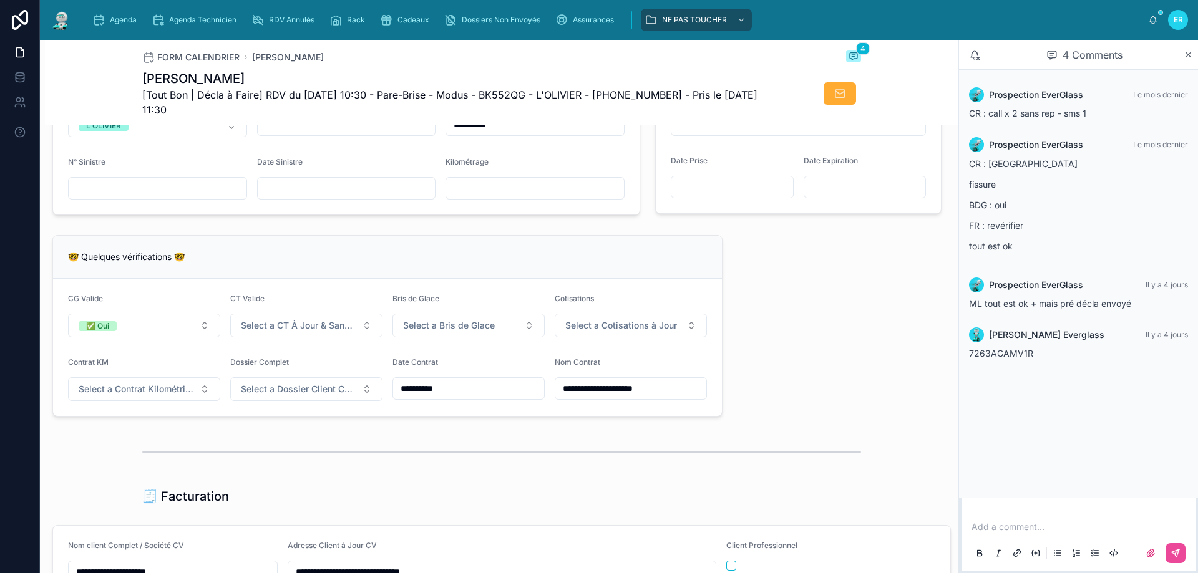
scroll to position [930, 0]
click at [525, 334] on button "Select a Bris de Glace" at bounding box center [468, 323] width 152 height 24
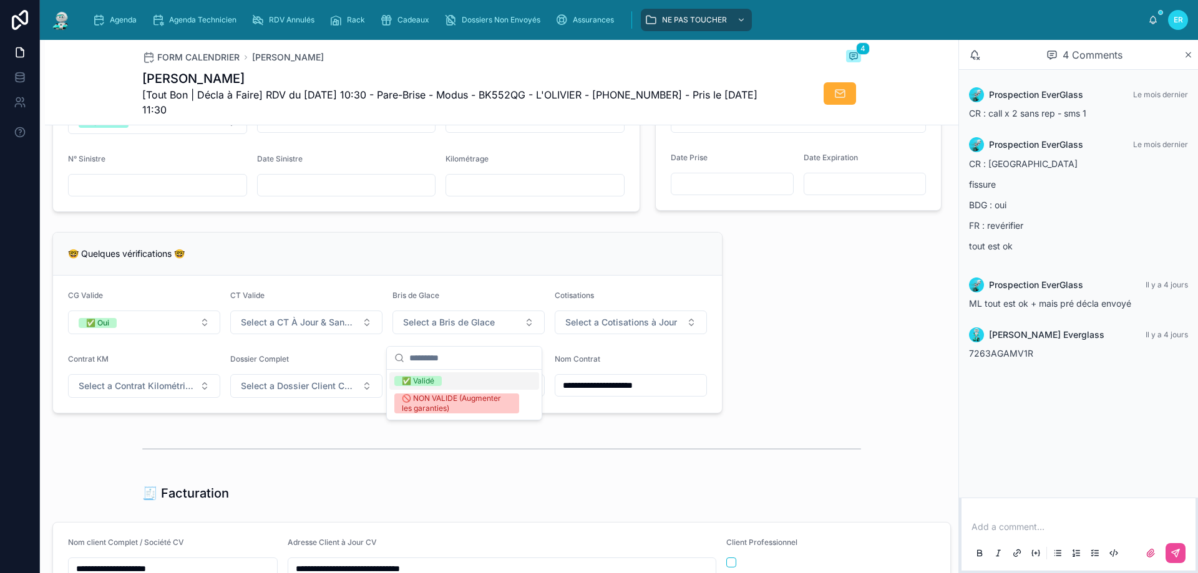
click at [432, 381] on div "✅ Validé" at bounding box center [418, 381] width 32 height 10
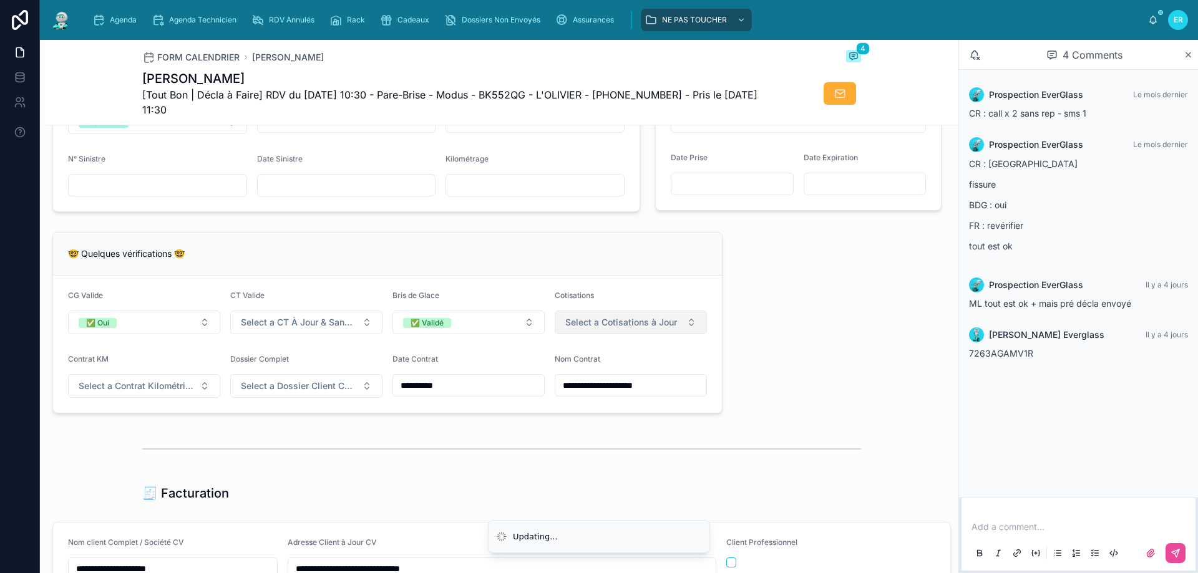
click at [596, 329] on span "Select a Cotisations à Jour" at bounding box center [621, 322] width 112 height 12
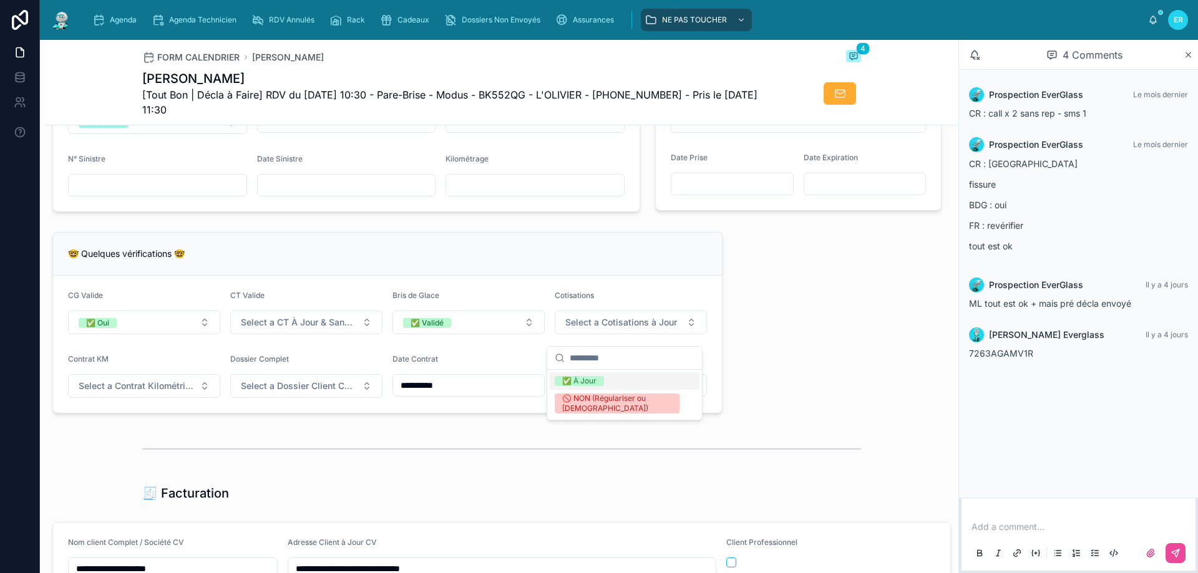
click at [596, 383] on div "✅ À Jour" at bounding box center [579, 381] width 34 height 10
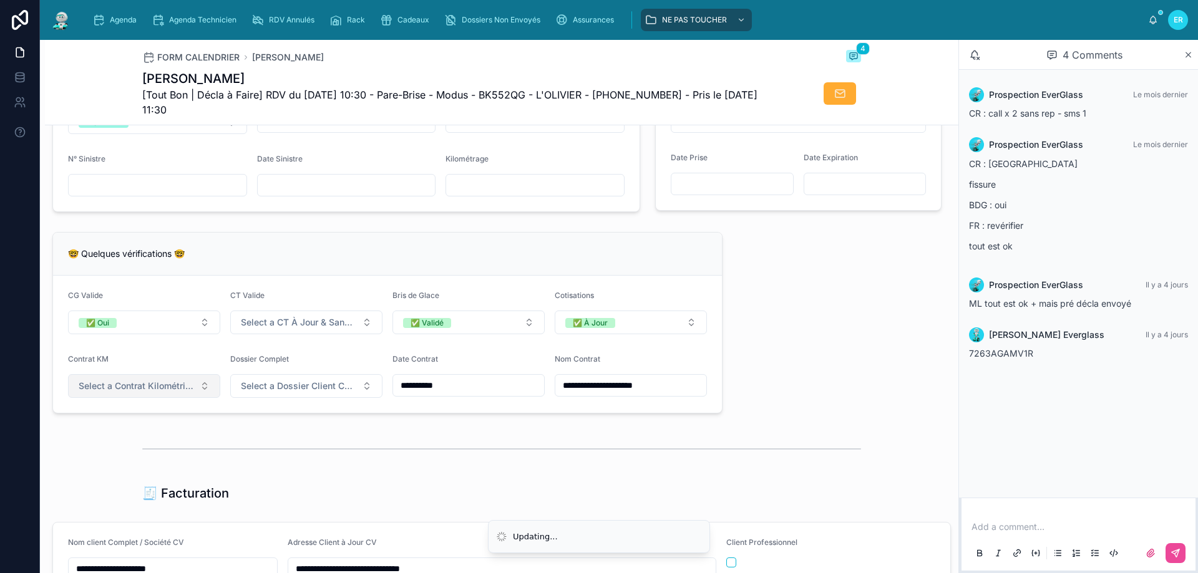
click at [198, 396] on button "Select a Contrat Kilométrique" at bounding box center [144, 386] width 152 height 24
click at [102, 445] on div "✅ Non" at bounding box center [94, 445] width 26 height 10
click at [757, 334] on div "**********" at bounding box center [501, 285] width 913 height 2151
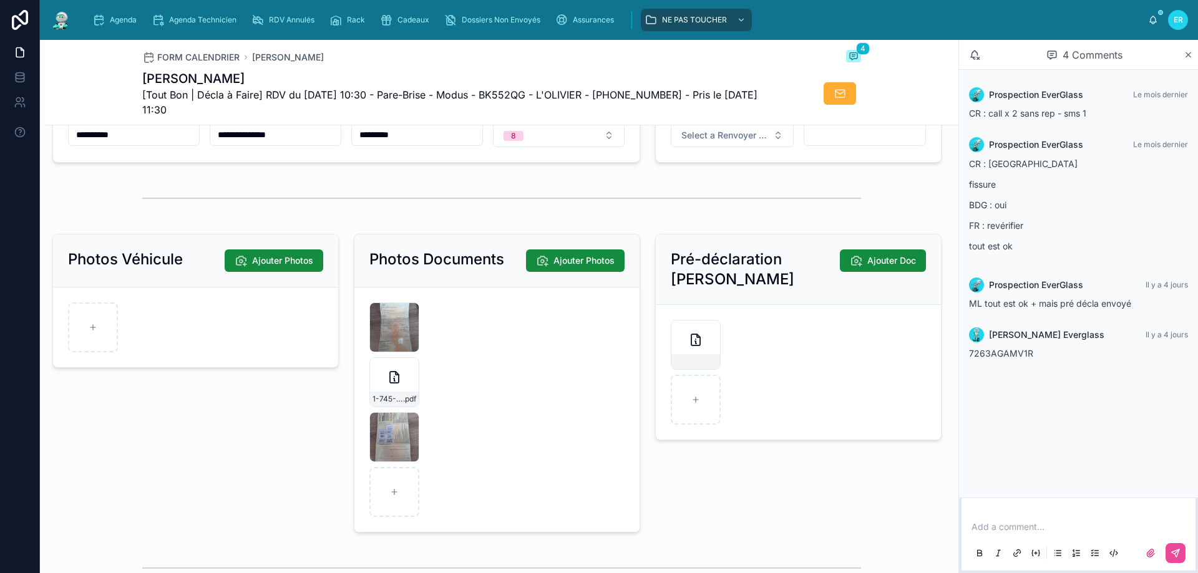
scroll to position [1663, 0]
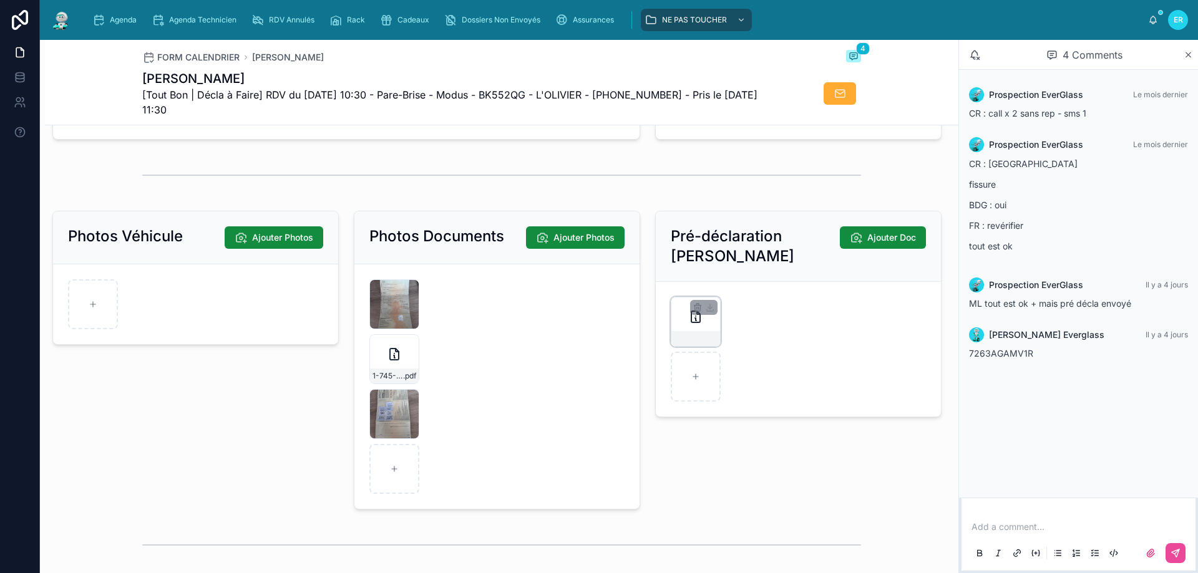
click at [694, 341] on div at bounding box center [695, 338] width 49 height 15
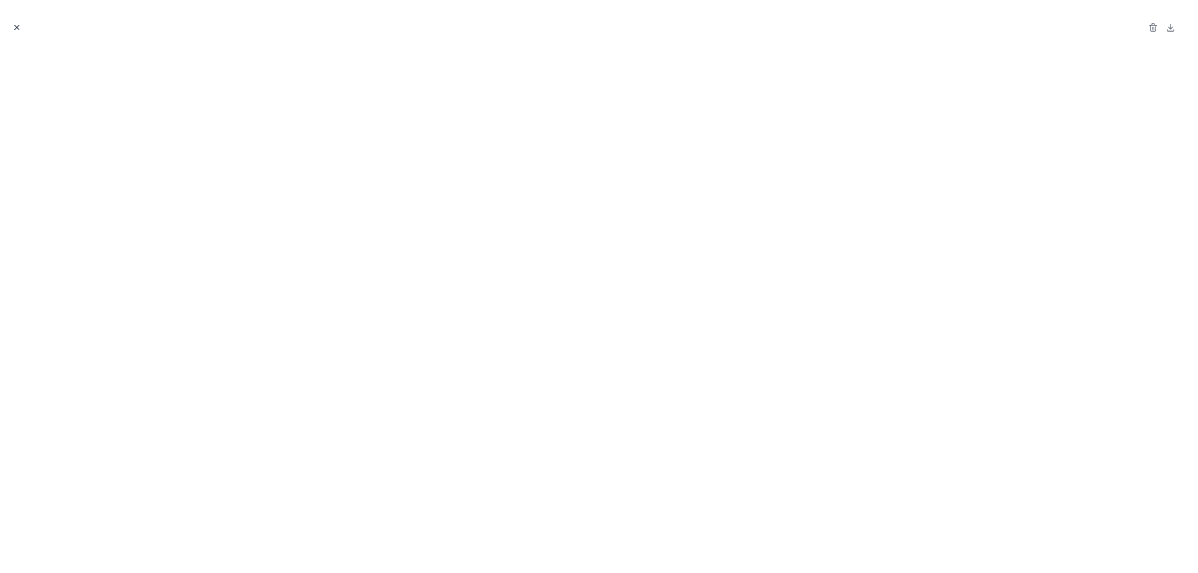
click at [19, 27] on icon "Close modal" at bounding box center [16, 27] width 9 height 9
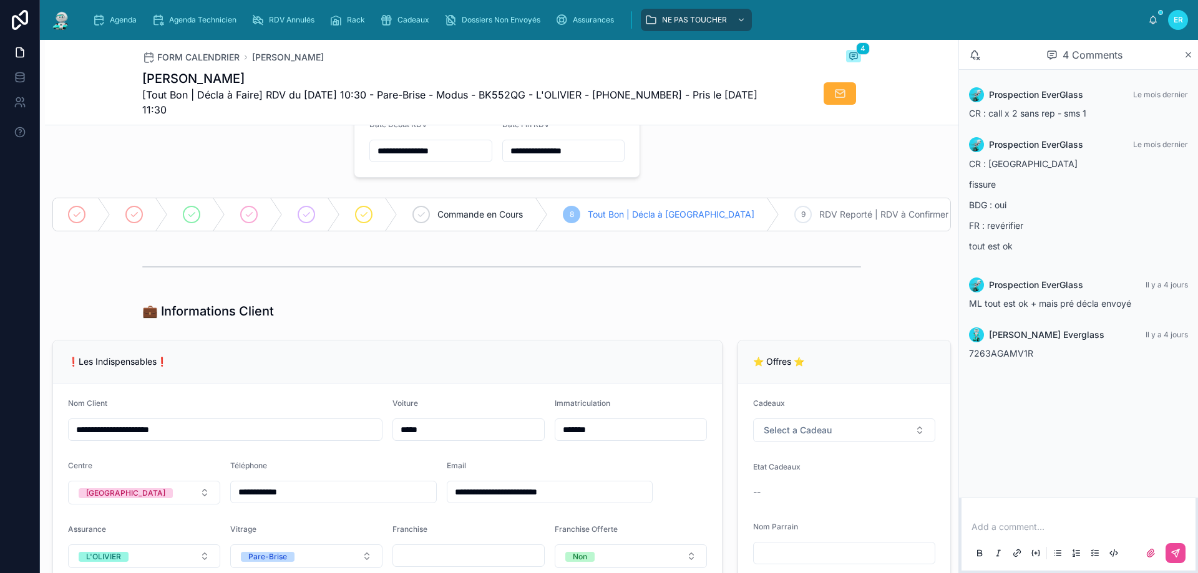
scroll to position [73, 0]
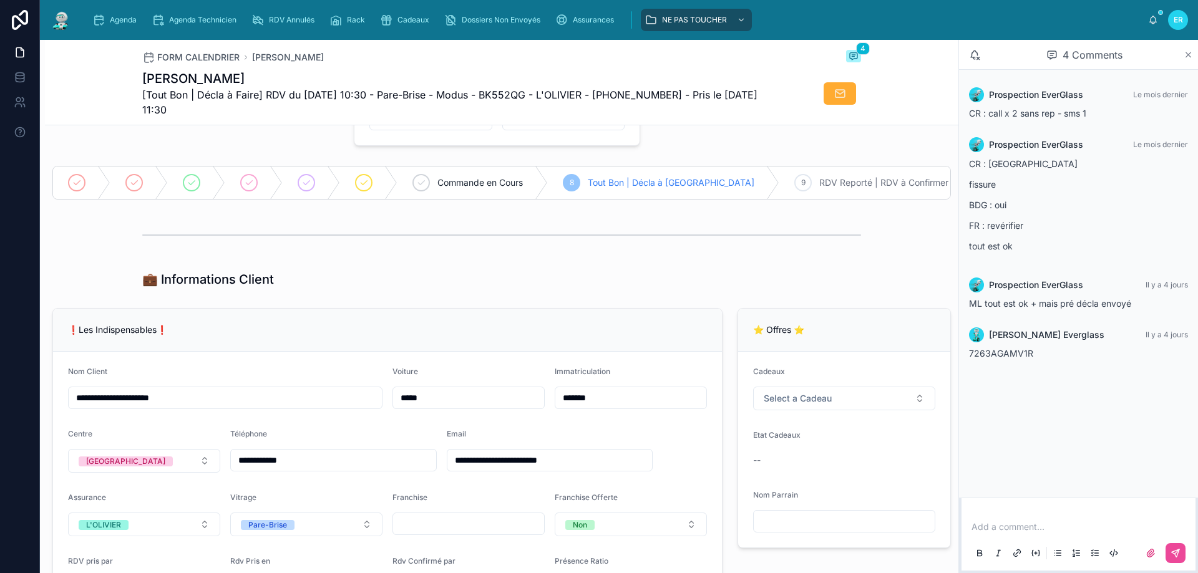
click at [1189, 54] on icon at bounding box center [1188, 55] width 9 height 10
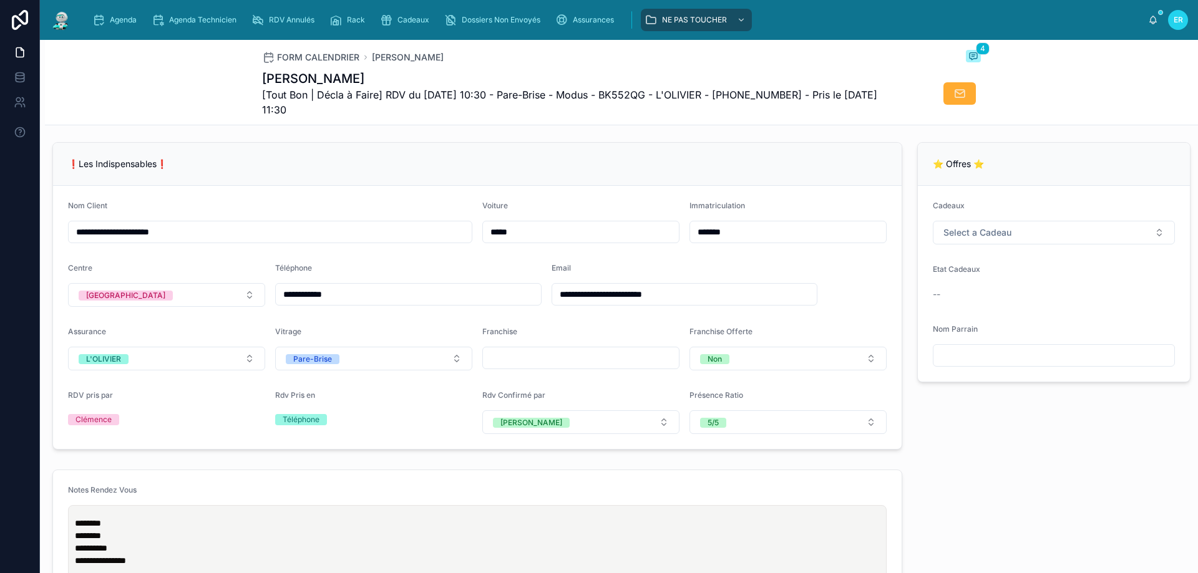
scroll to position [241, 0]
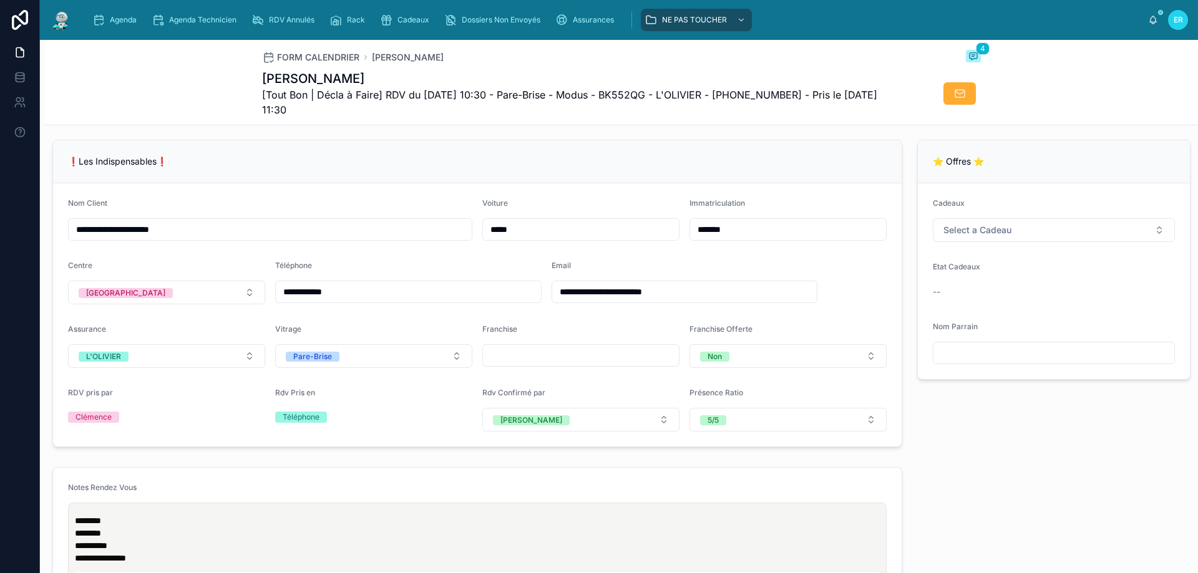
click at [834, 168] on div "❗Les Indispensables❗" at bounding box center [477, 161] width 819 height 12
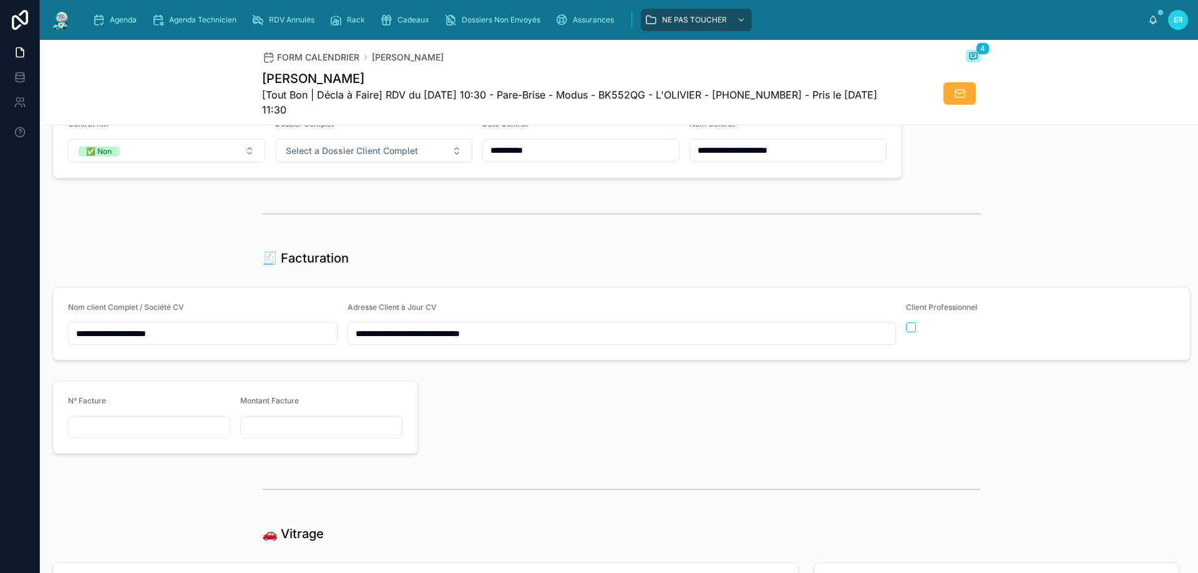
scroll to position [1146, 0]
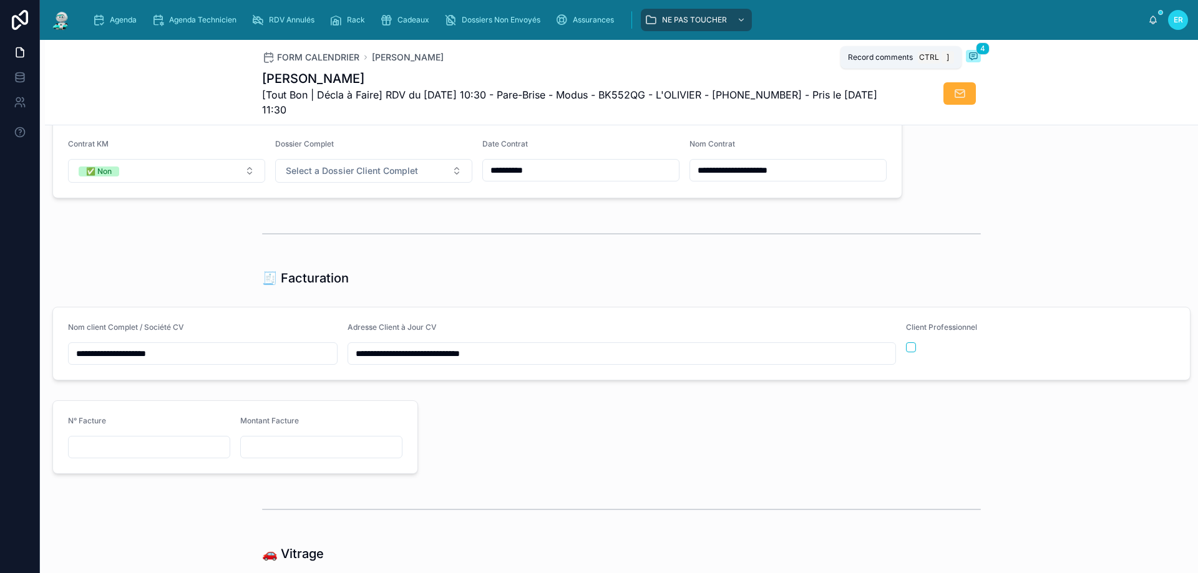
click at [971, 54] on icon at bounding box center [973, 56] width 10 height 10
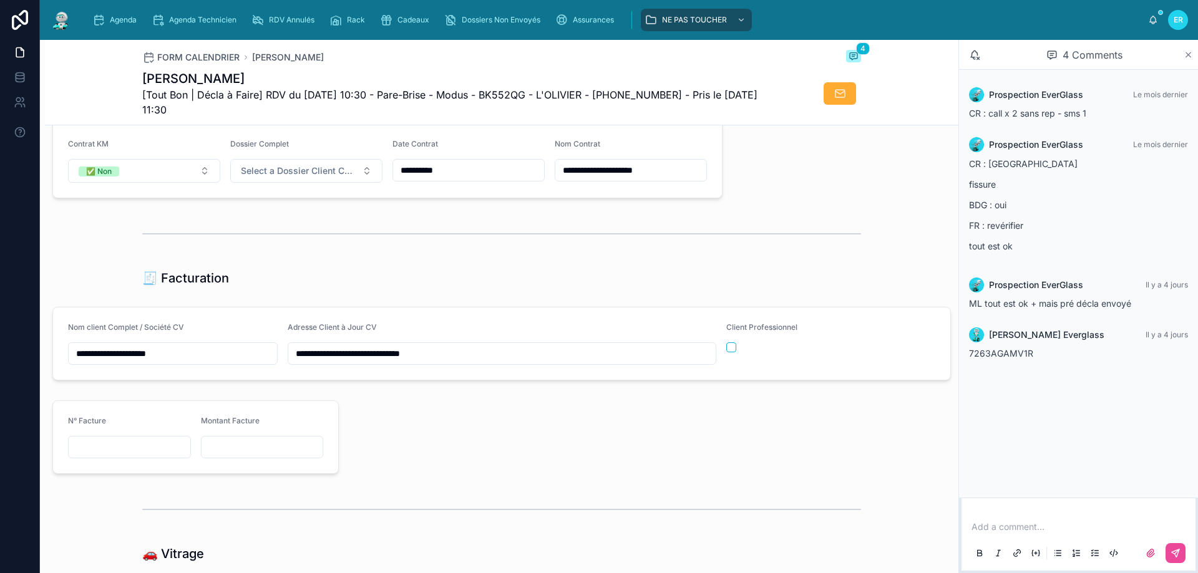
click at [1188, 53] on icon at bounding box center [1188, 55] width 9 height 10
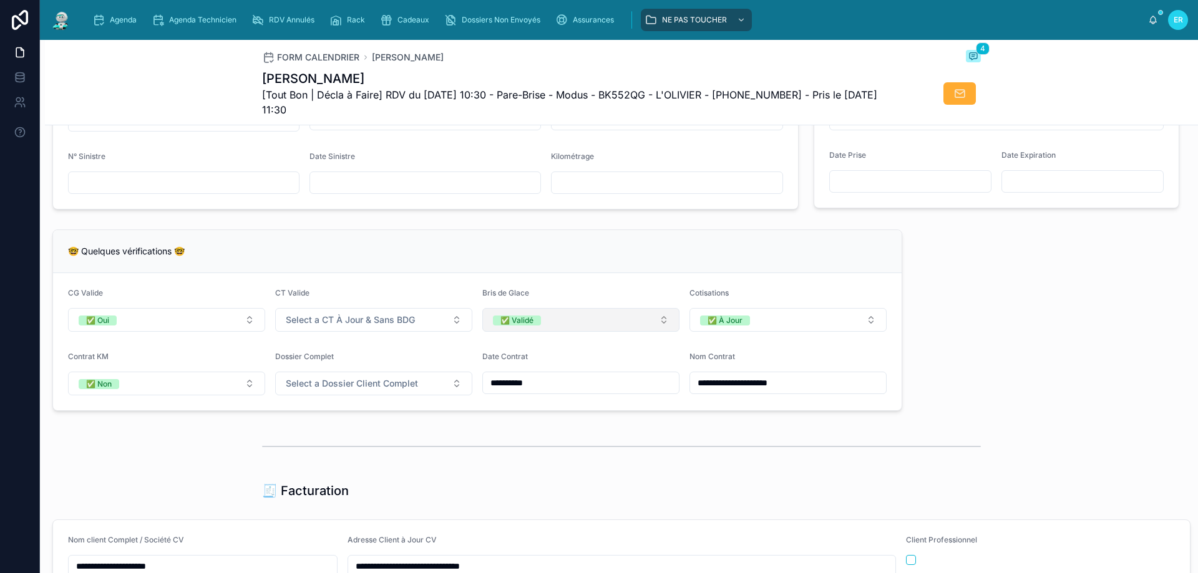
scroll to position [933, 0]
click at [454, 328] on button "Select a CT À Jour & Sans BDG" at bounding box center [373, 320] width 197 height 24
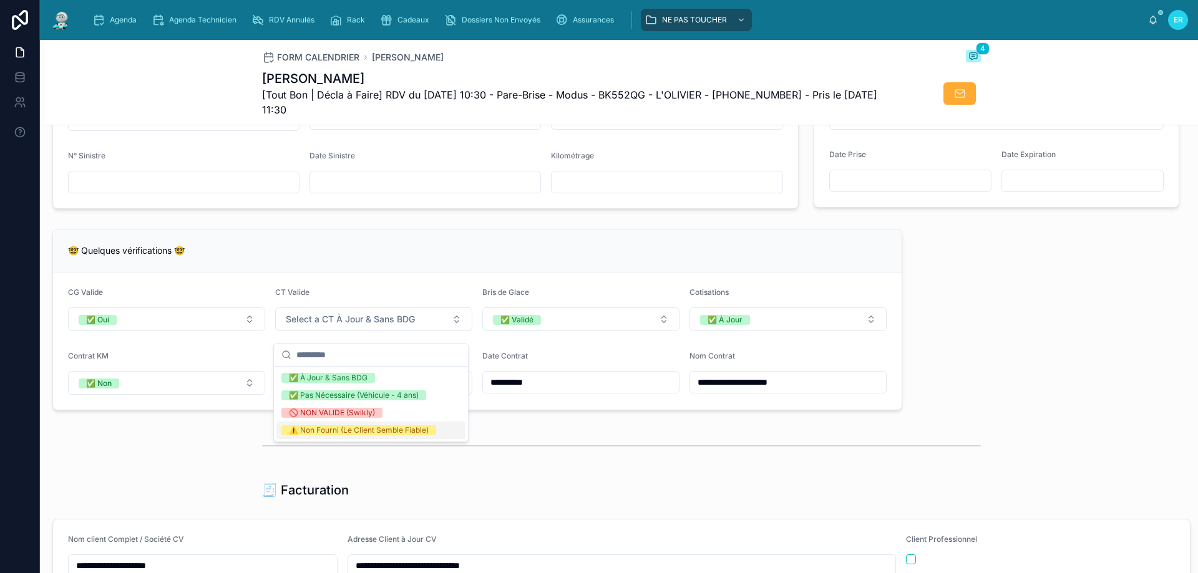
click at [362, 432] on div "⚠️ Non Fourni (Le Client Semble Fiable)" at bounding box center [359, 431] width 140 height 10
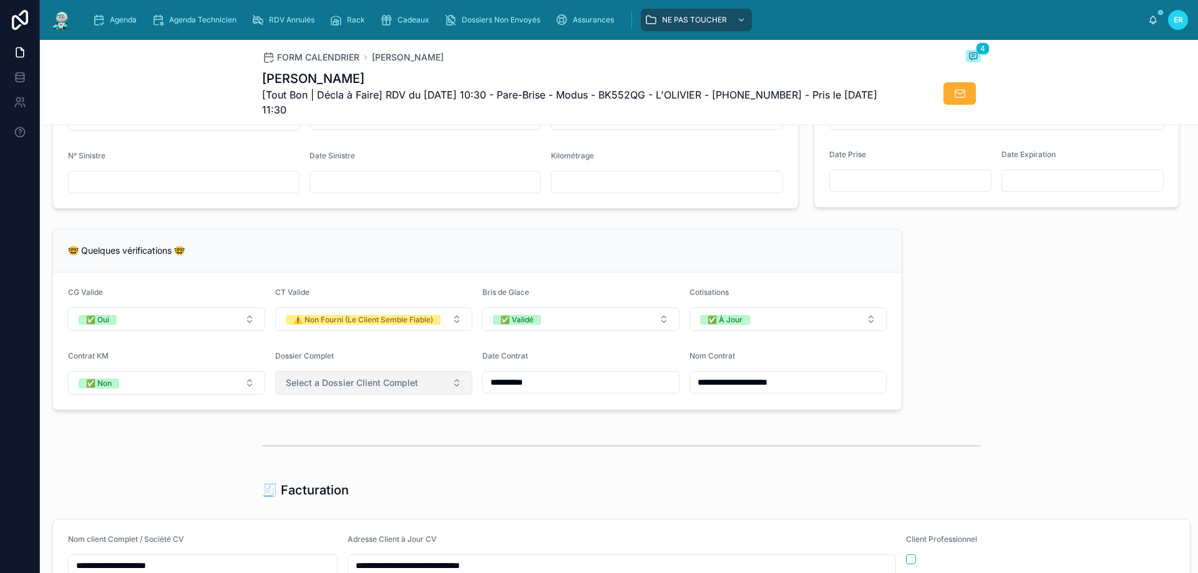
click at [451, 394] on button "Select a Dossier Client Complet" at bounding box center [373, 383] width 197 height 24
click at [321, 439] on div "✅ Oui" at bounding box center [370, 441] width 189 height 17
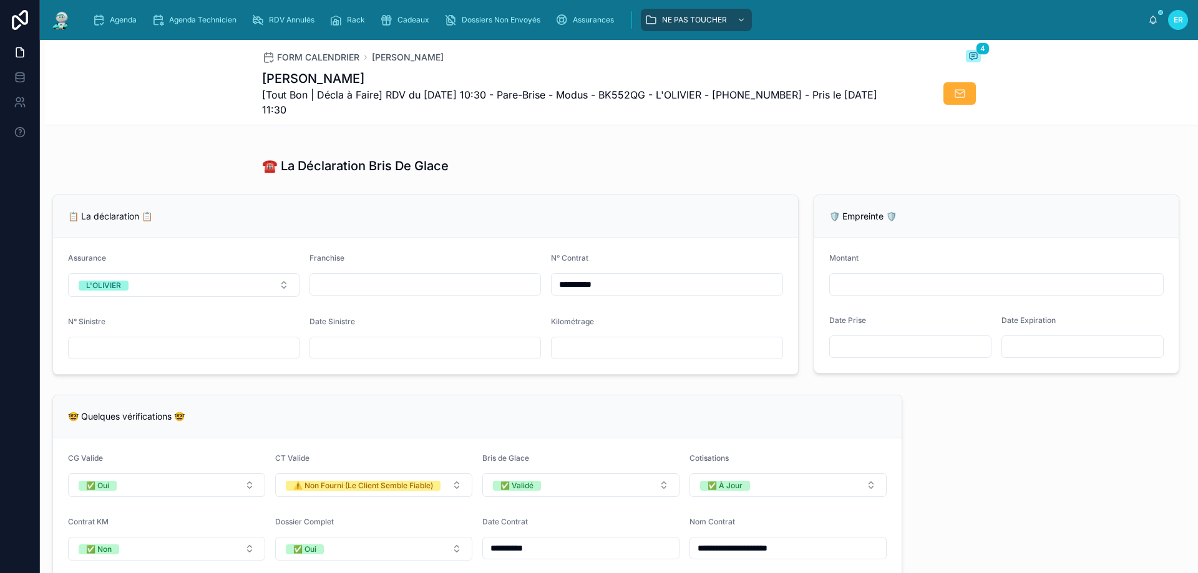
scroll to position [746, 0]
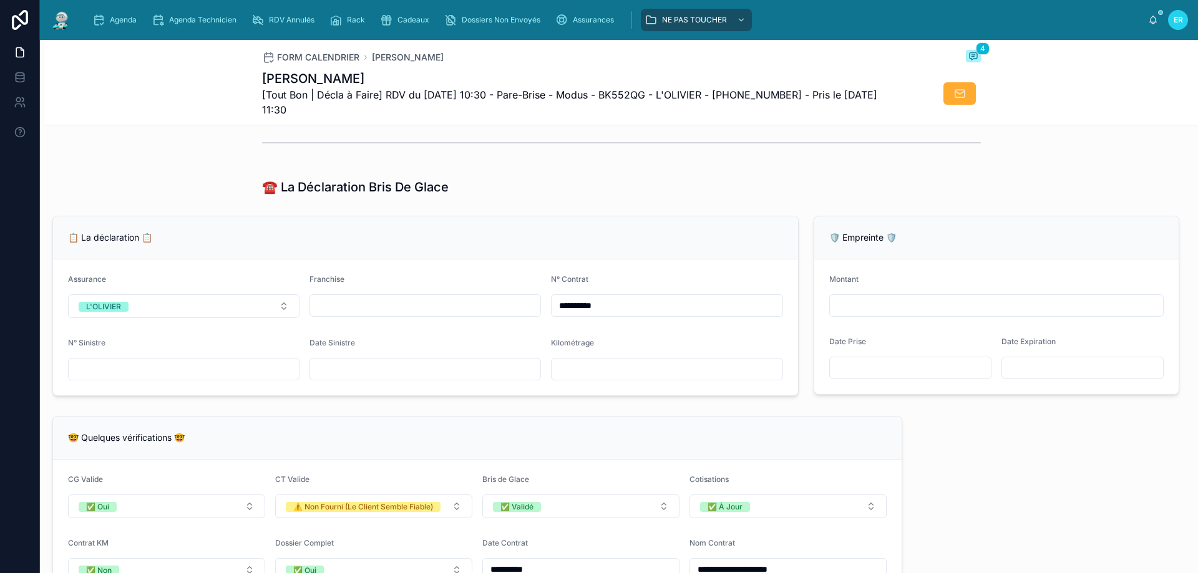
click at [366, 376] on input "text" at bounding box center [425, 369] width 230 height 17
type input "**********"
click at [635, 444] on div "🤓 Quelques vérifications 🤓" at bounding box center [477, 438] width 819 height 12
click at [150, 377] on input "text" at bounding box center [184, 369] width 230 height 17
type input "**********"
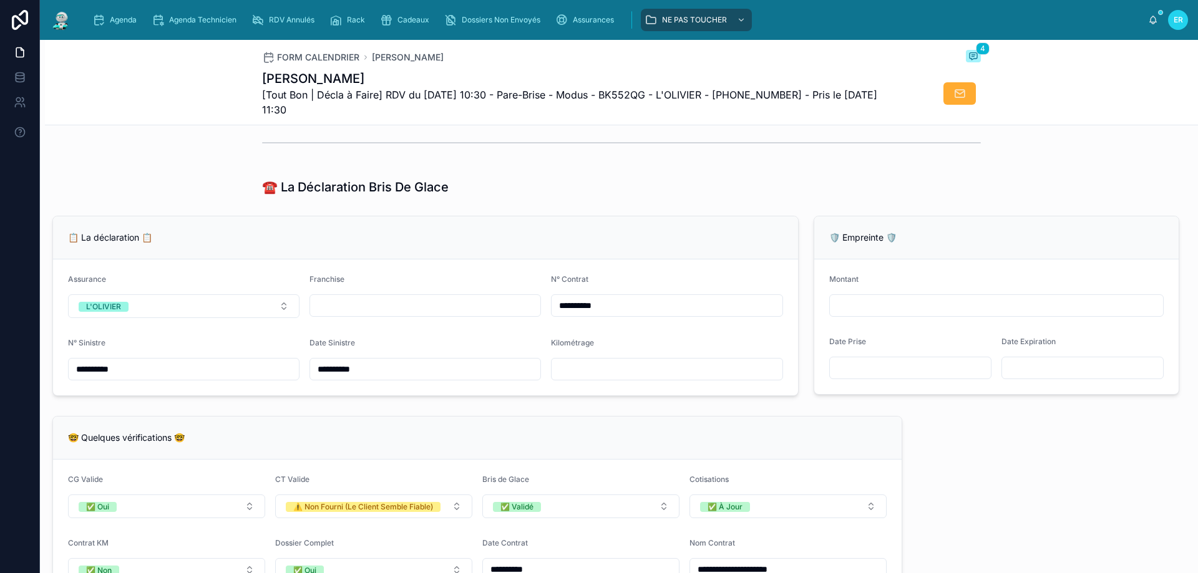
click at [630, 424] on div "**********" at bounding box center [477, 507] width 865 height 192
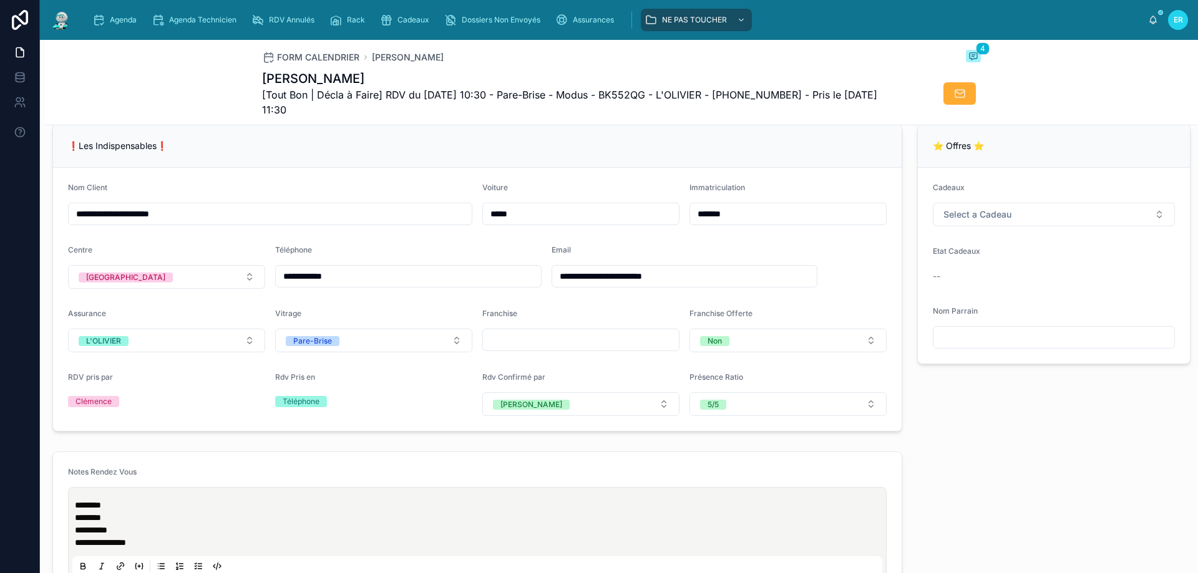
scroll to position [247, 0]
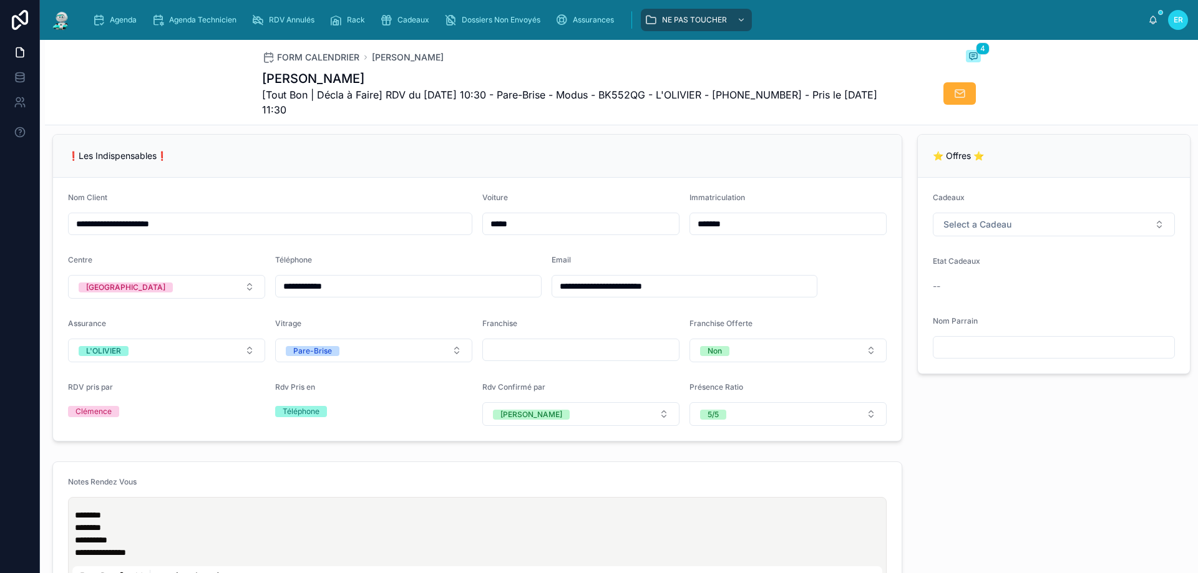
click at [526, 358] on input "text" at bounding box center [581, 349] width 196 height 17
type input "*"
type input "***"
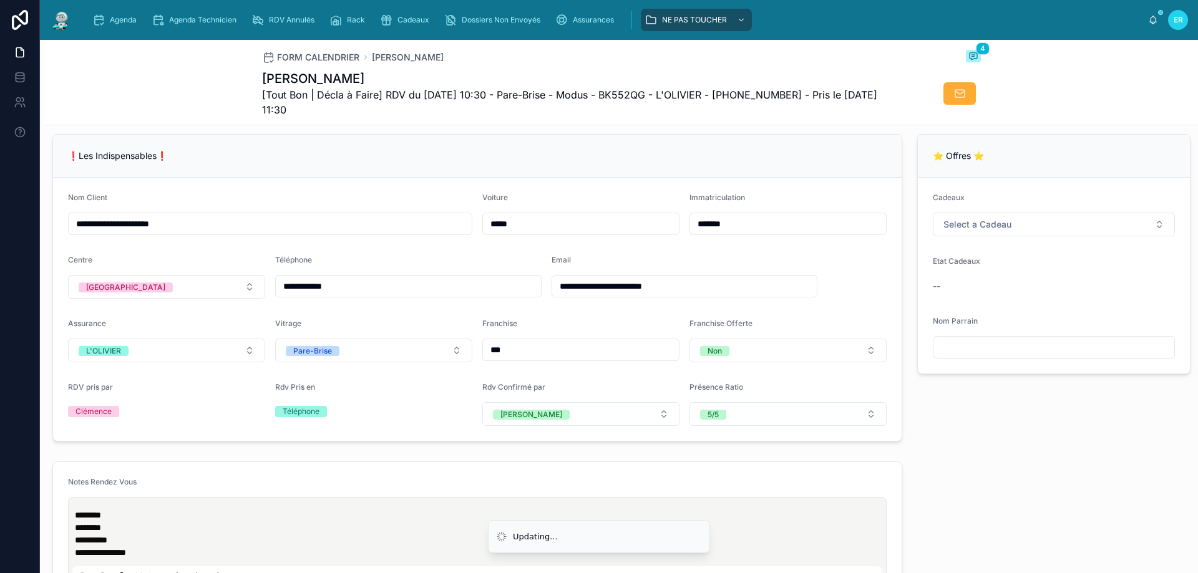
type input "****"
click at [1024, 442] on div "⭐ Offres ⭐ Cadeaux Select a Cadeau Etat Cadeaux -- Nom Parrain" at bounding box center [1054, 288] width 288 height 318
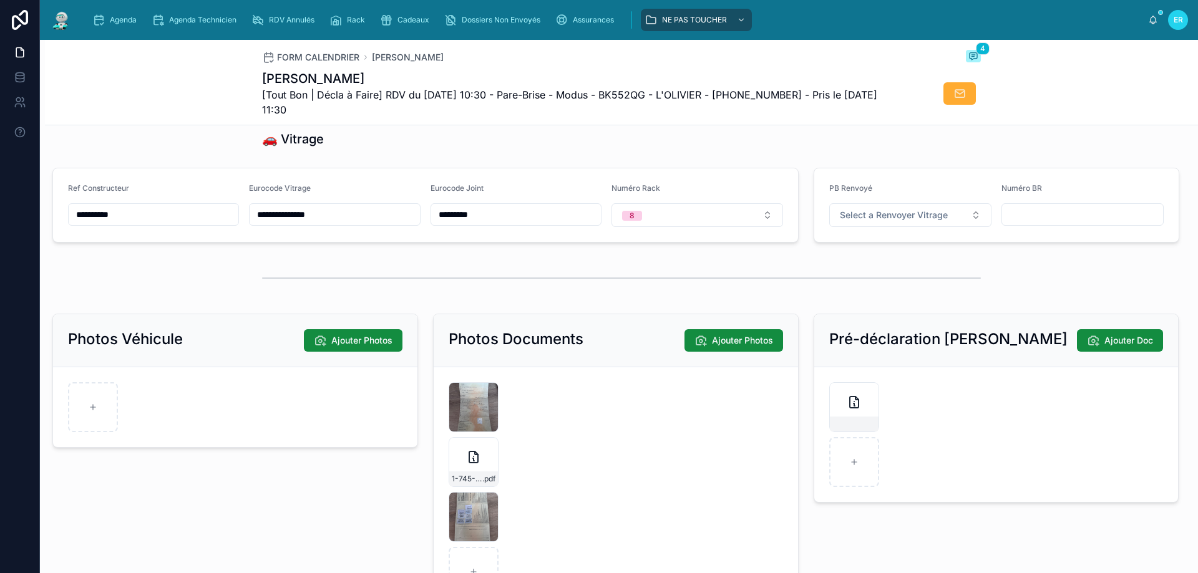
scroll to position [1557, 0]
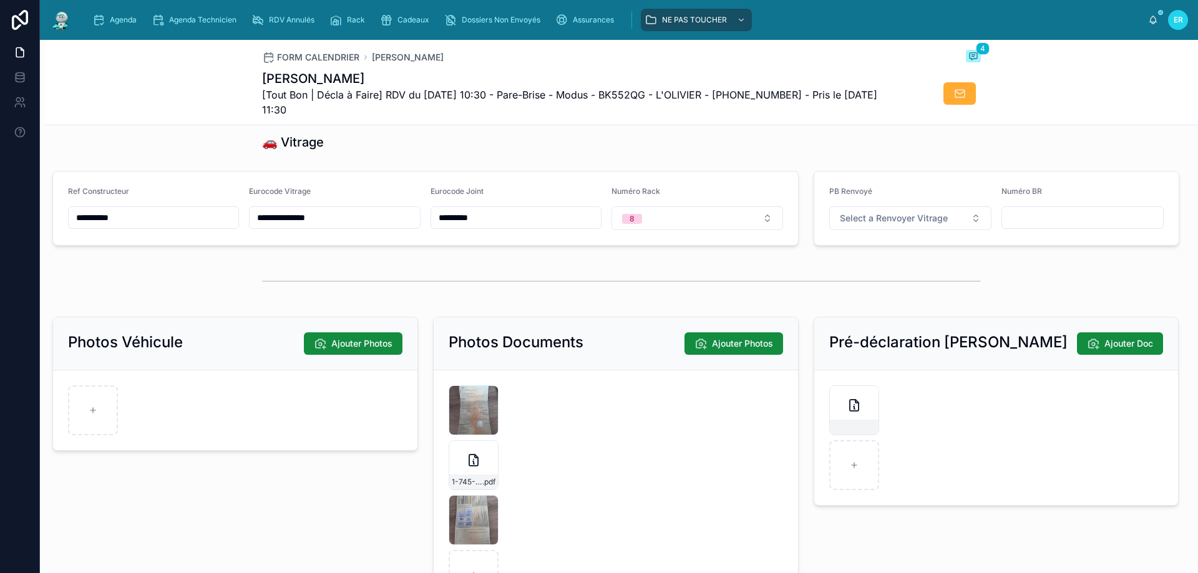
type input "***"
type input "****"
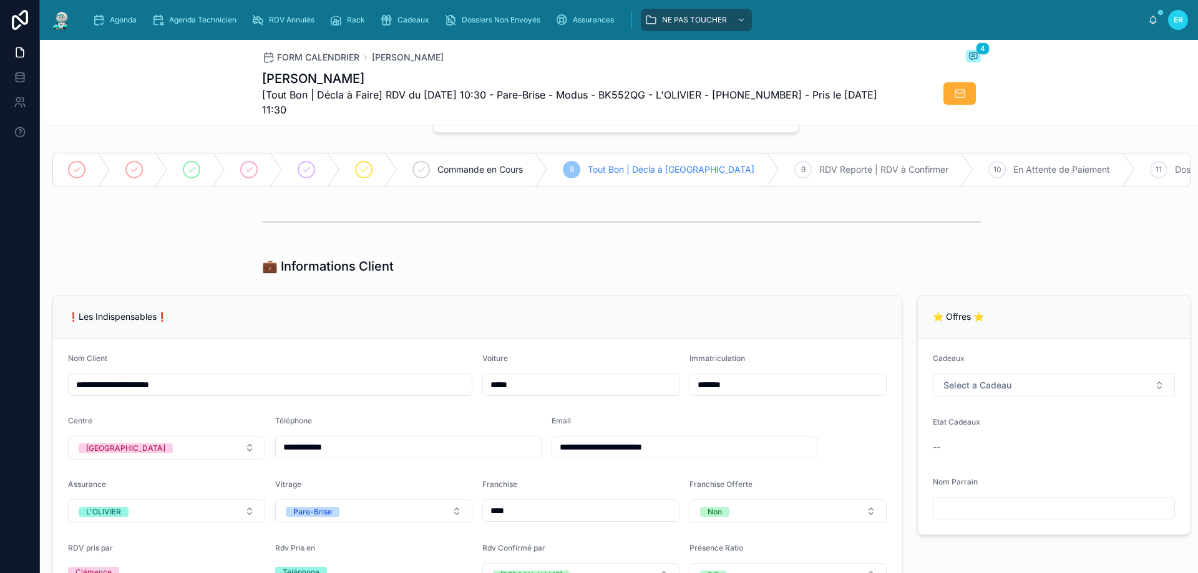
scroll to position [106, 0]
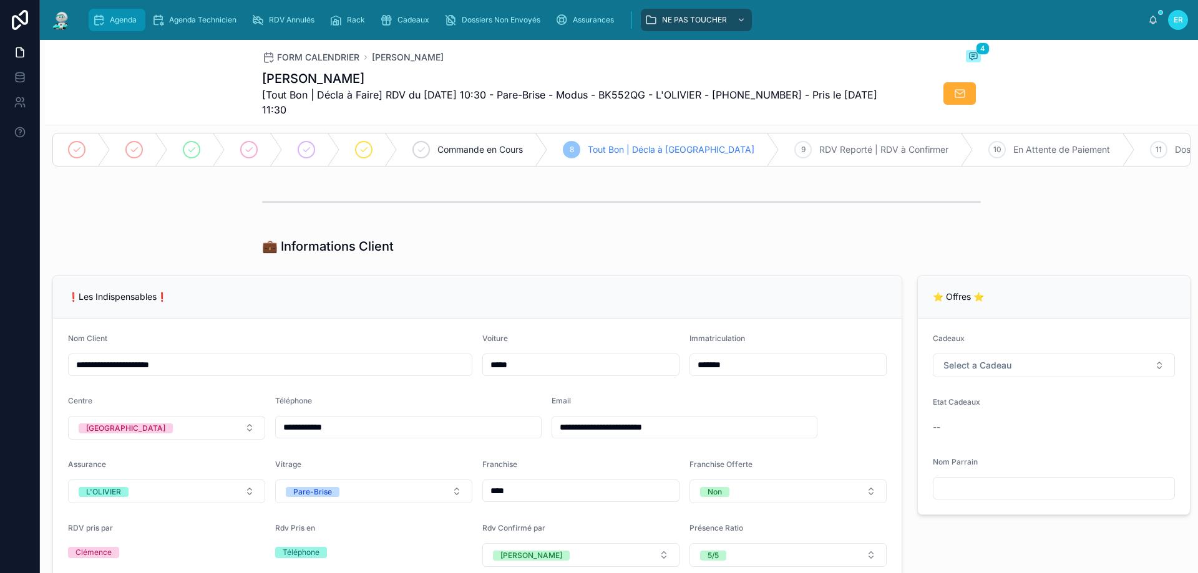
click at [94, 24] on icon "scrollable content" at bounding box center [98, 20] width 12 height 12
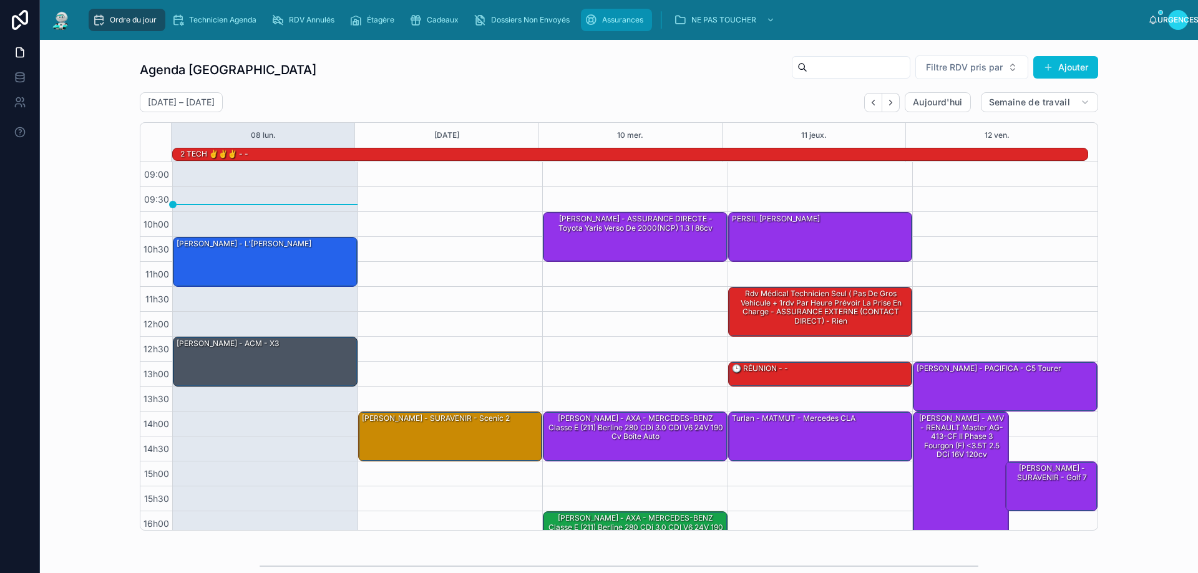
click at [601, 29] on div "Assurances" at bounding box center [617, 20] width 64 height 20
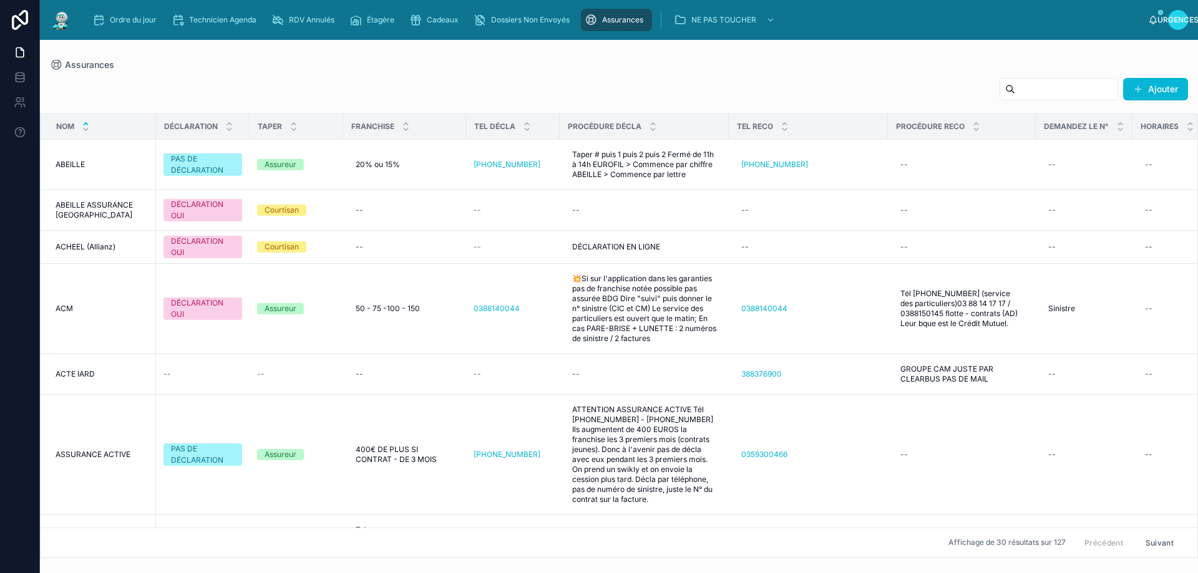
click at [1015, 89] on input "text" at bounding box center [1066, 88] width 102 height 17
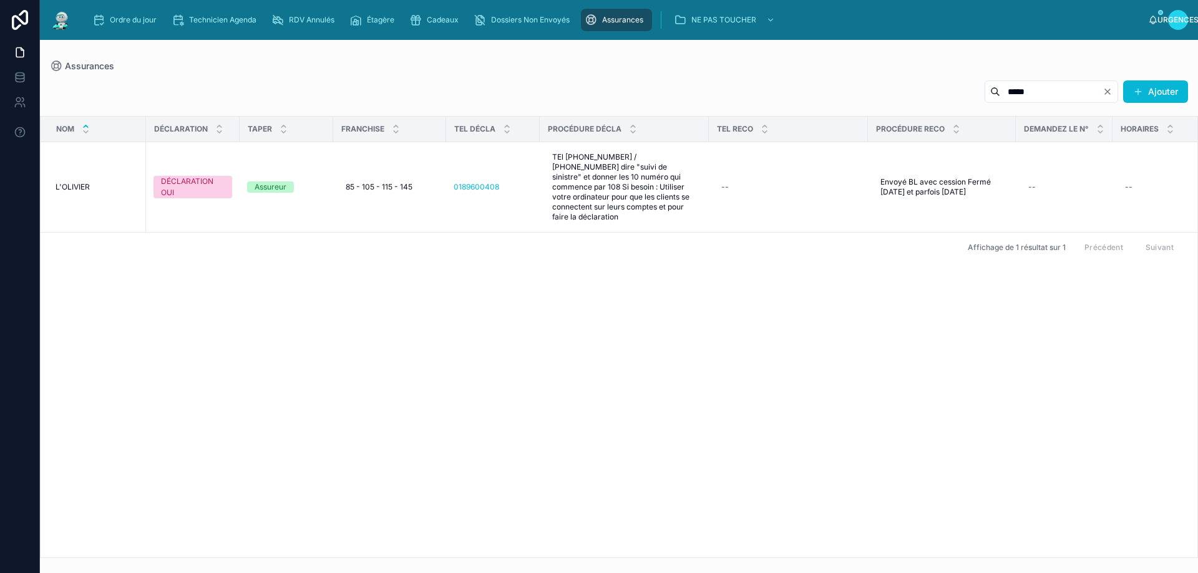
type input "*****"
click at [449, 17] on font "Cadeaux" at bounding box center [443, 19] width 32 height 9
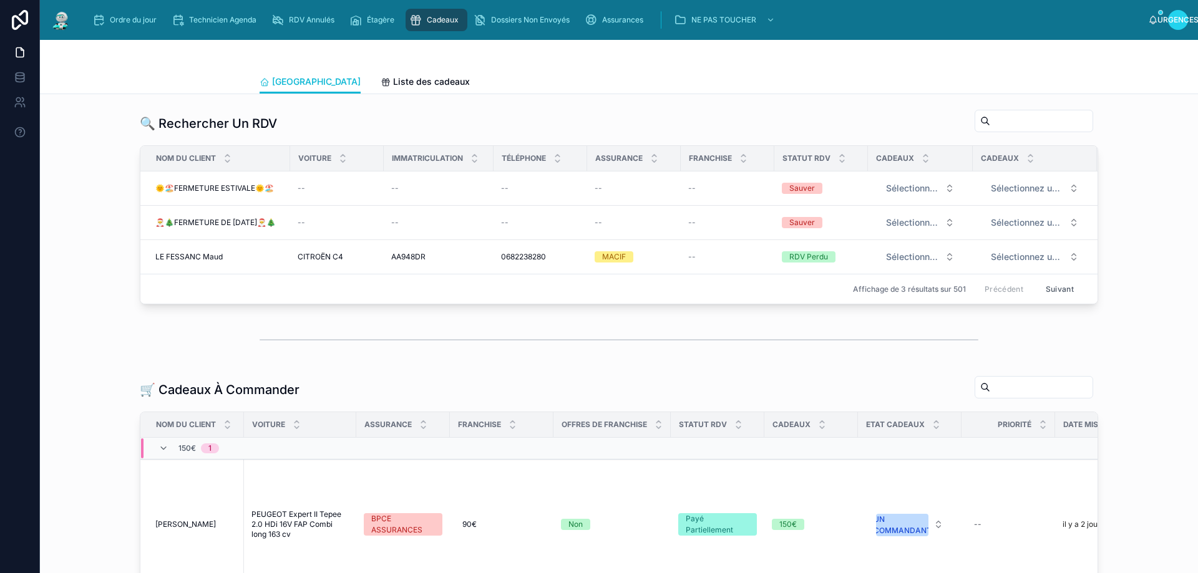
scroll to position [187, 0]
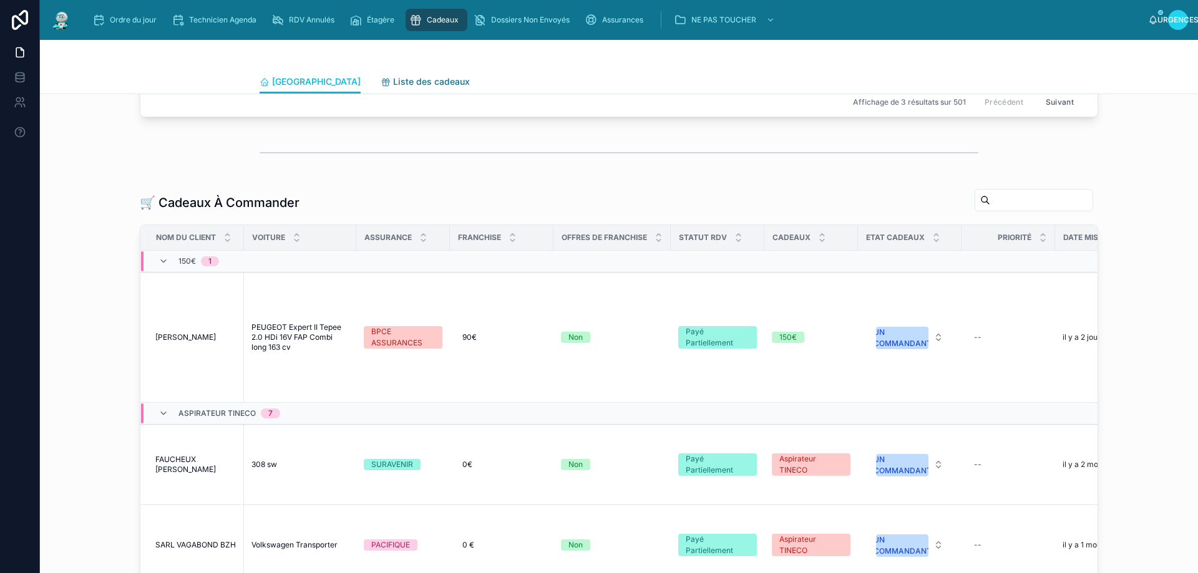
click at [393, 79] on font "Liste des cadeaux" at bounding box center [431, 81] width 77 height 11
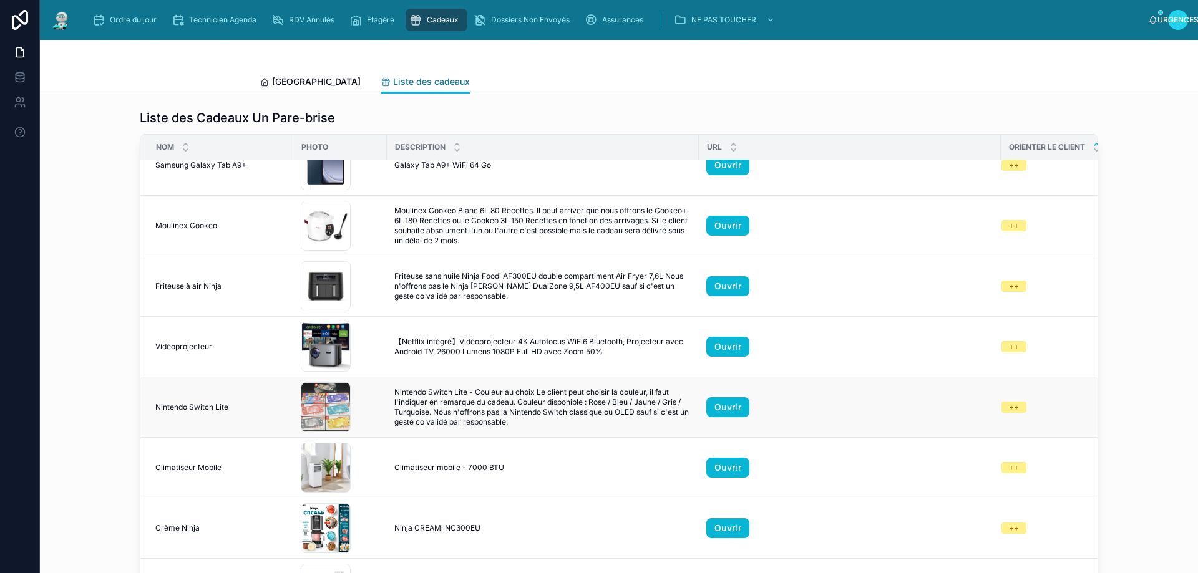
scroll to position [437, 0]
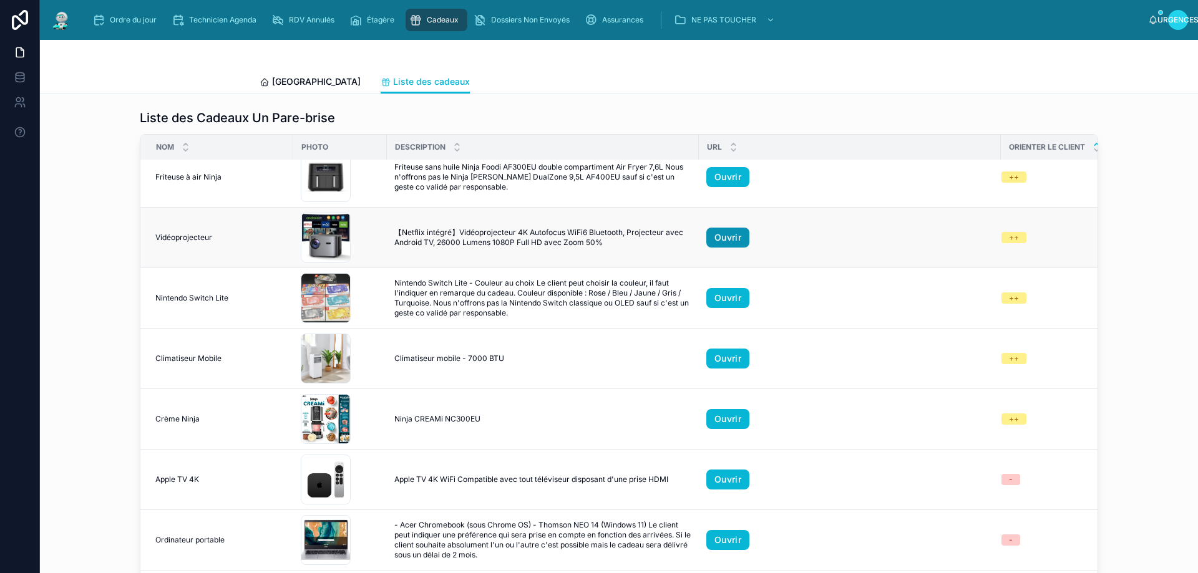
click at [719, 234] on font "Ouvrir" at bounding box center [727, 237] width 27 height 11
click at [724, 358] on font "Ouvrir" at bounding box center [727, 358] width 27 height 11
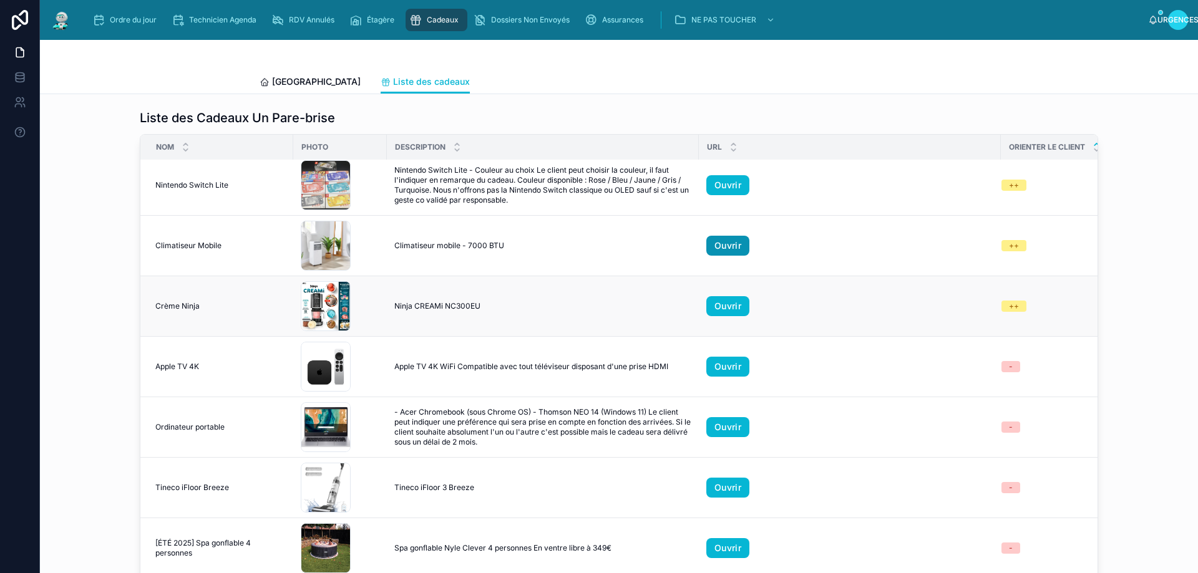
scroll to position [551, 0]
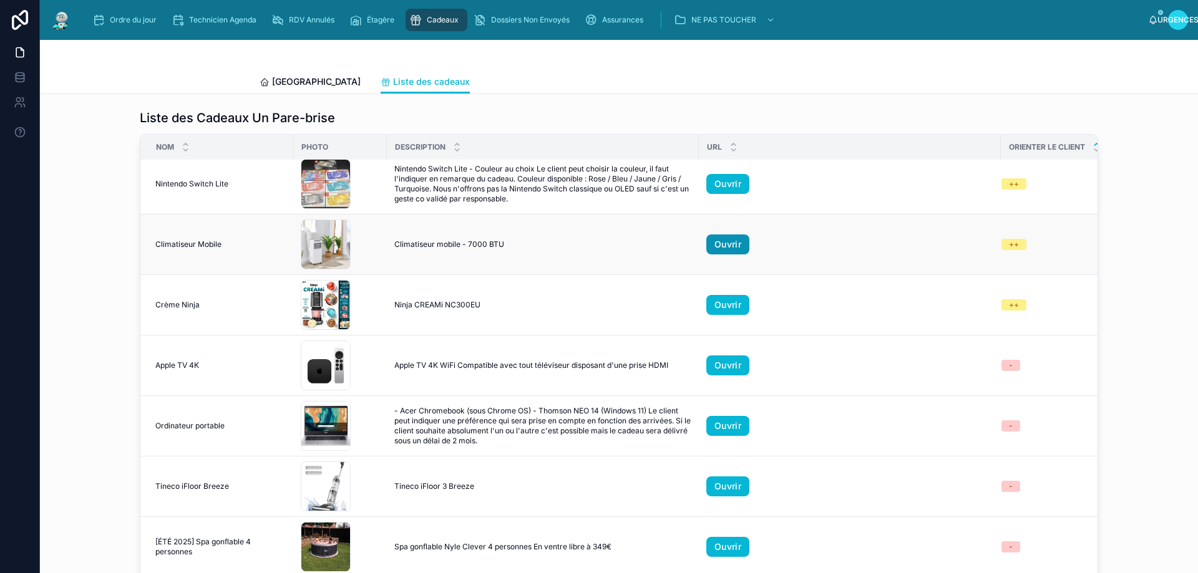
click at [719, 240] on font "Ouvrir" at bounding box center [727, 244] width 27 height 11
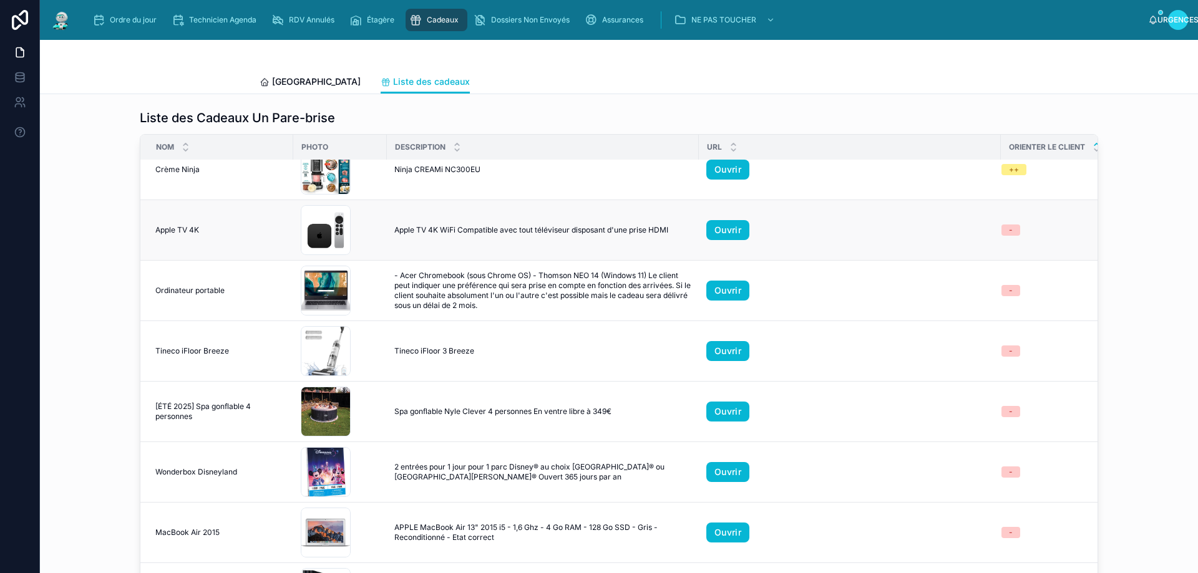
scroll to position [437, 0]
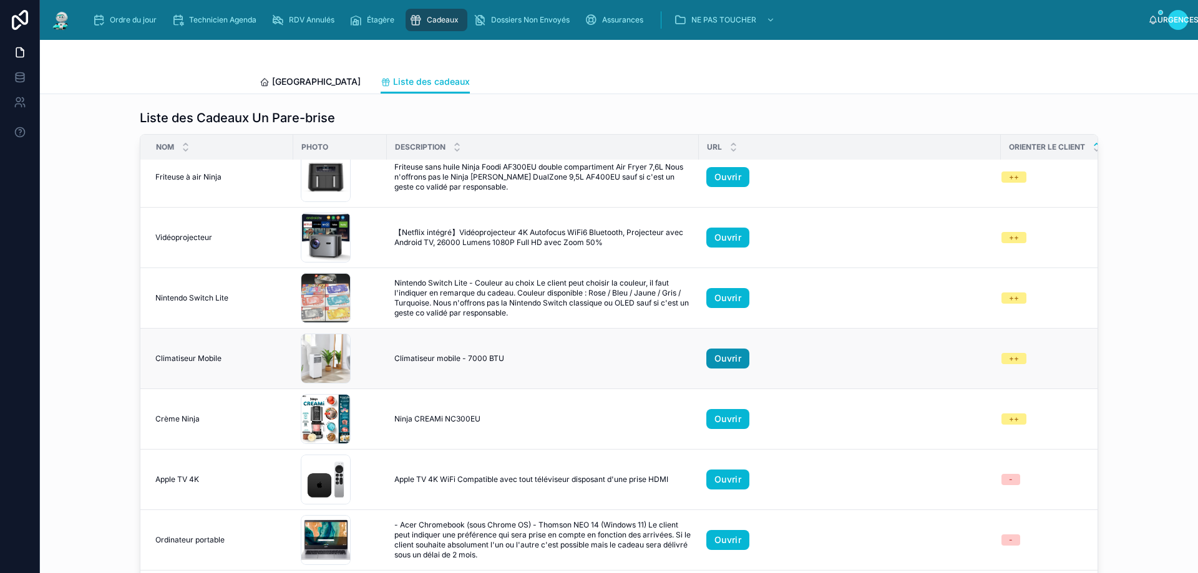
click at [726, 358] on font "Ouvrir" at bounding box center [727, 358] width 27 height 11
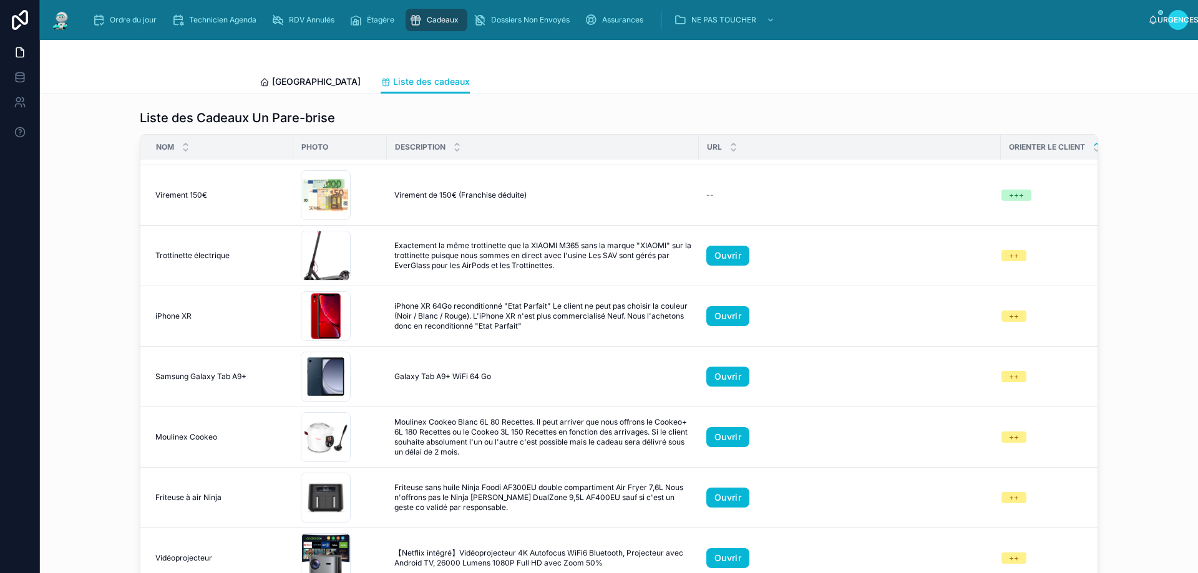
scroll to position [114, 0]
